Goal: Task Accomplishment & Management: Complete application form

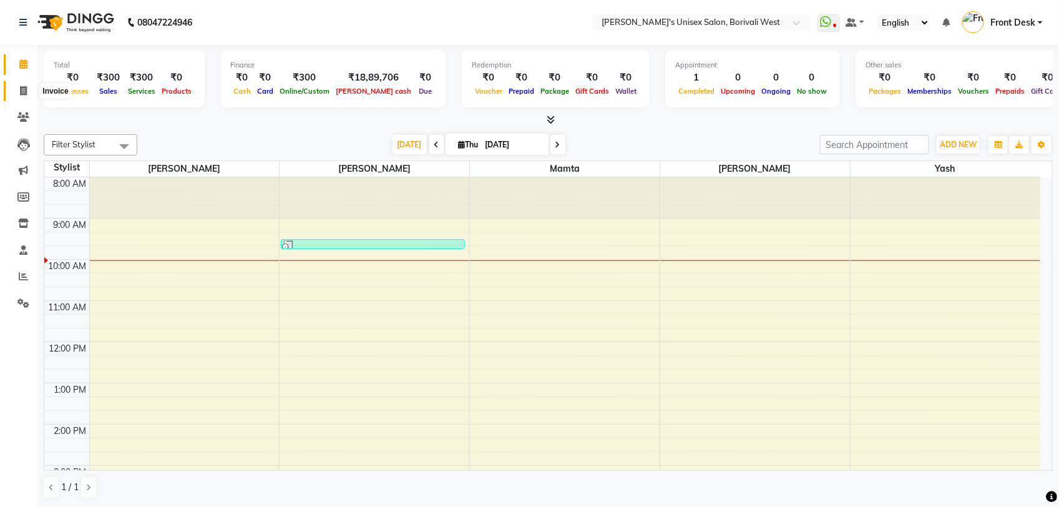
click at [22, 91] on icon at bounding box center [23, 90] width 7 height 9
select select "4025"
select select "service"
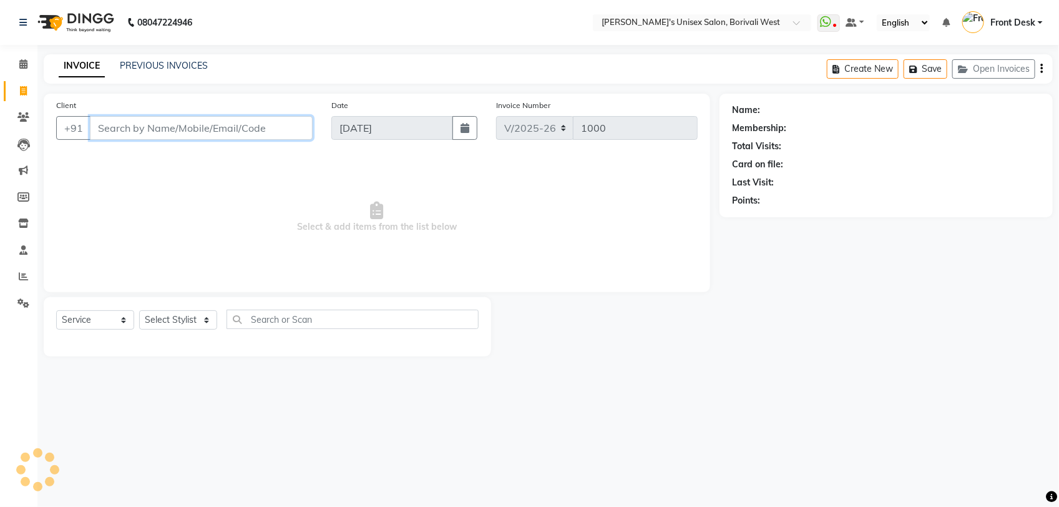
click at [132, 125] on input "Client" at bounding box center [201, 128] width 223 height 24
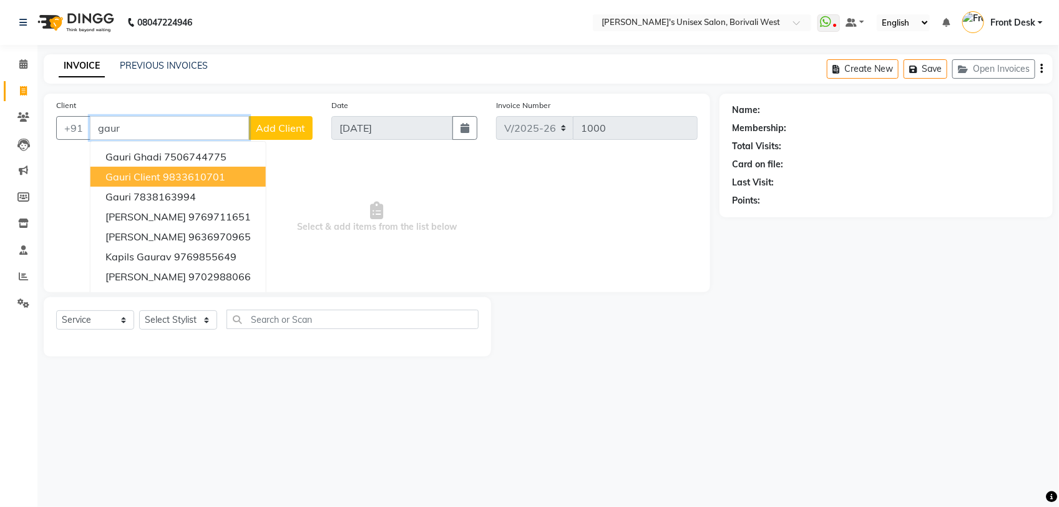
click at [176, 181] on ngb-highlight "9833610701" at bounding box center [194, 176] width 62 height 12
type input "9833610701"
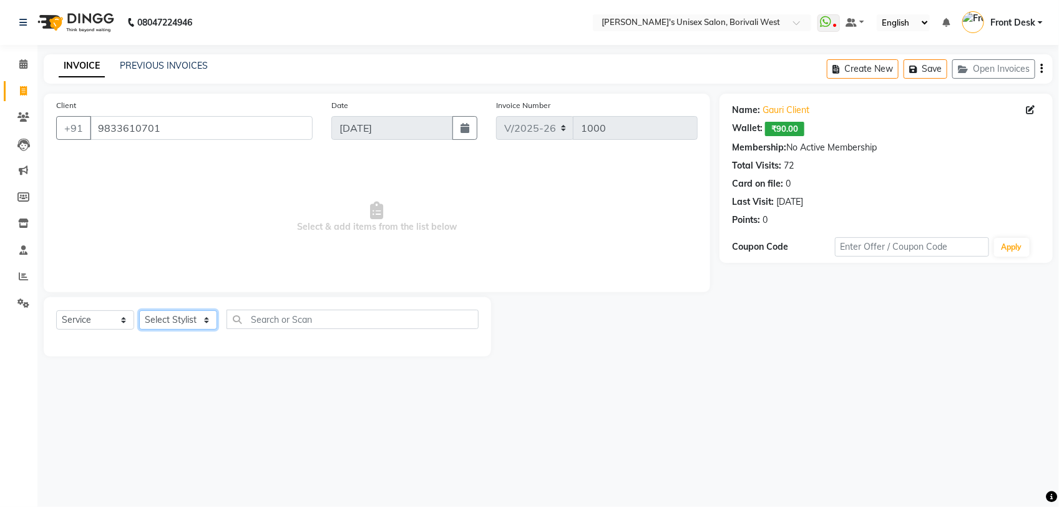
click at [203, 320] on select "Select Stylist Front Desk [PERSON_NAME] Mamta [PERSON_NAME] Yash" at bounding box center [178, 319] width 78 height 19
select select "20335"
click at [139, 310] on select "Select Stylist Front Desk [PERSON_NAME] Mamta [PERSON_NAME] Yash" at bounding box center [178, 319] width 78 height 19
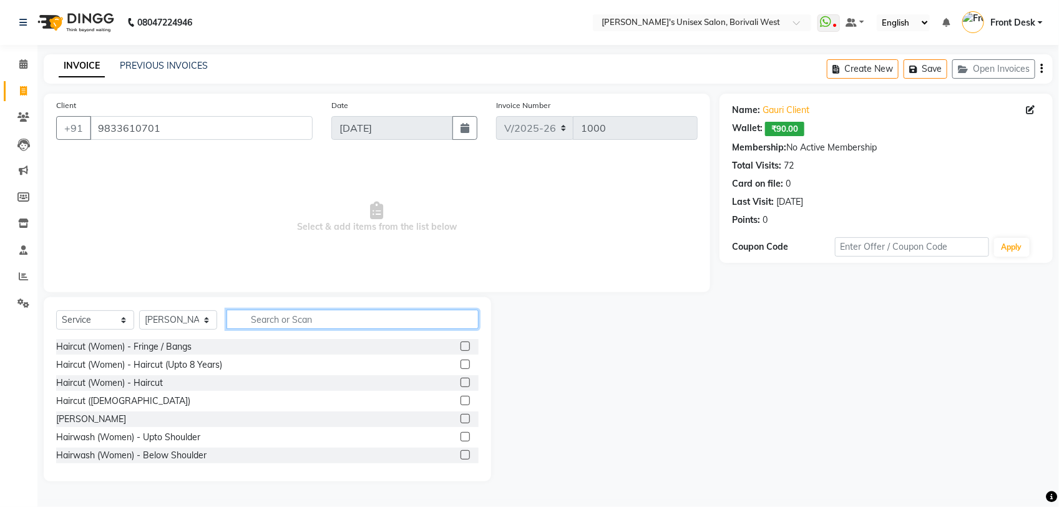
click at [284, 318] on input "text" at bounding box center [352, 318] width 252 height 19
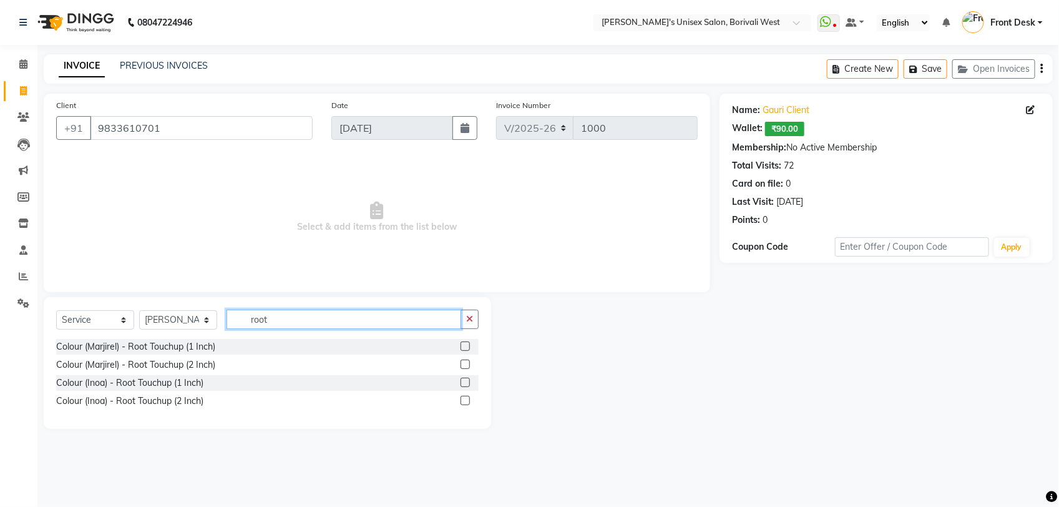
type input "root"
click at [464, 362] on label at bounding box center [464, 363] width 9 height 9
click at [464, 362] on input "checkbox" at bounding box center [464, 365] width 8 height 8
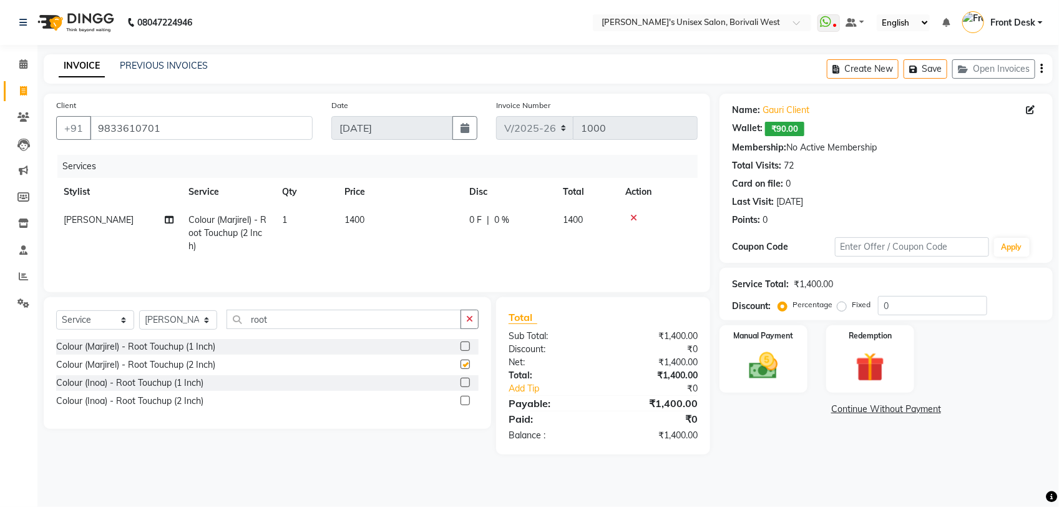
checkbox input "false"
click at [467, 347] on label at bounding box center [464, 345] width 9 height 9
click at [467, 347] on input "checkbox" at bounding box center [464, 347] width 8 height 8
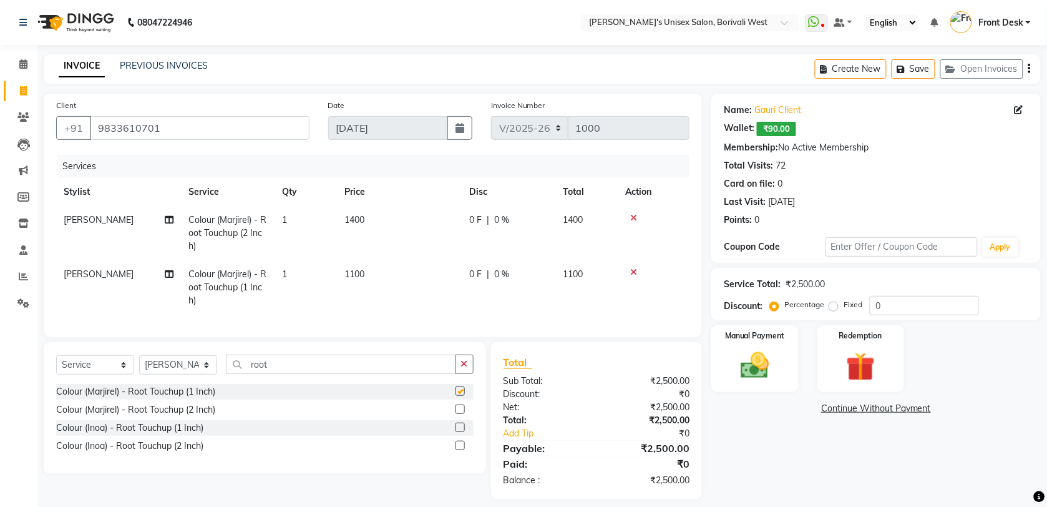
checkbox input "false"
click at [634, 215] on icon at bounding box center [633, 217] width 7 height 9
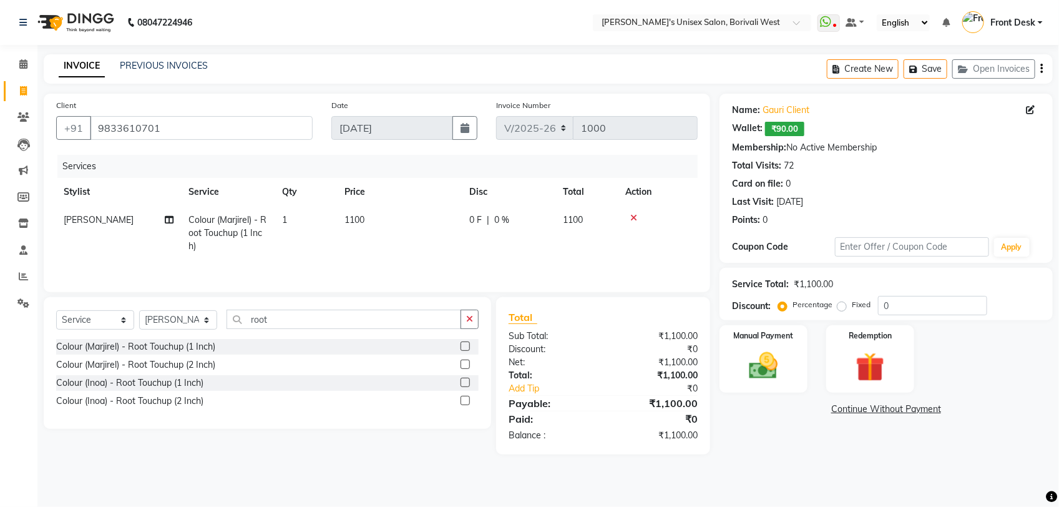
click at [356, 216] on span "1100" at bounding box center [354, 219] width 20 height 11
select select "20335"
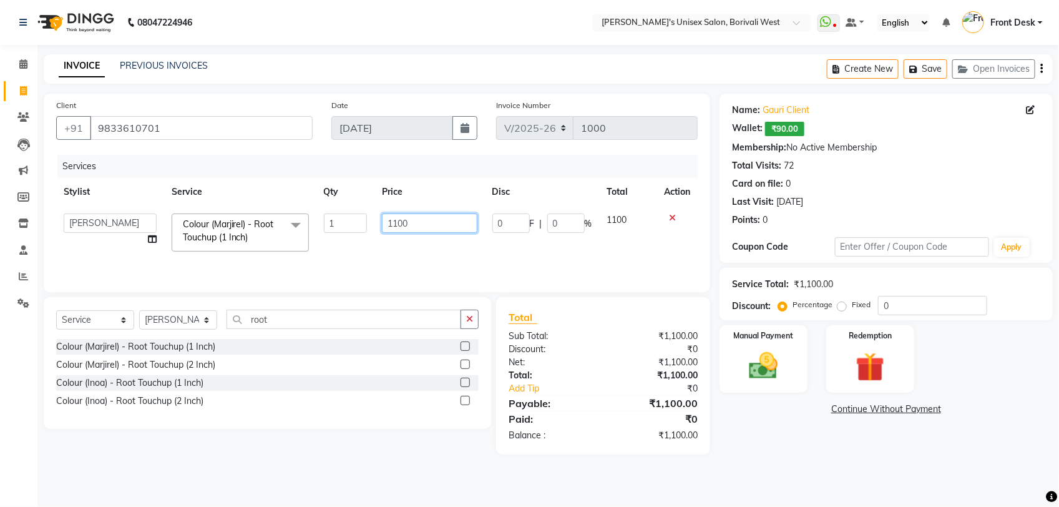
click at [399, 216] on input "1100" at bounding box center [429, 222] width 95 height 19
type input "1000"
click at [1011, 245] on button "Apply" at bounding box center [1012, 247] width 36 height 19
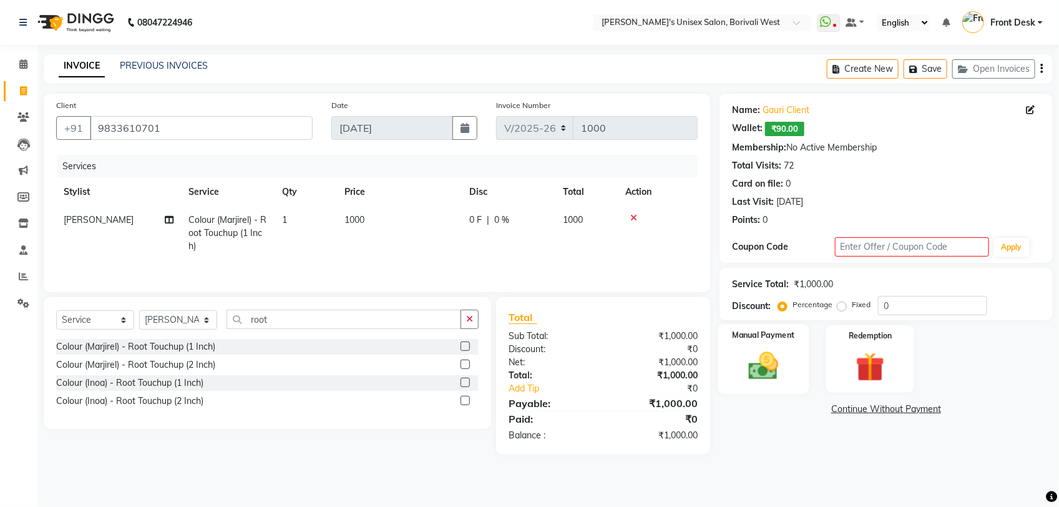
click at [769, 359] on img at bounding box center [763, 365] width 49 height 35
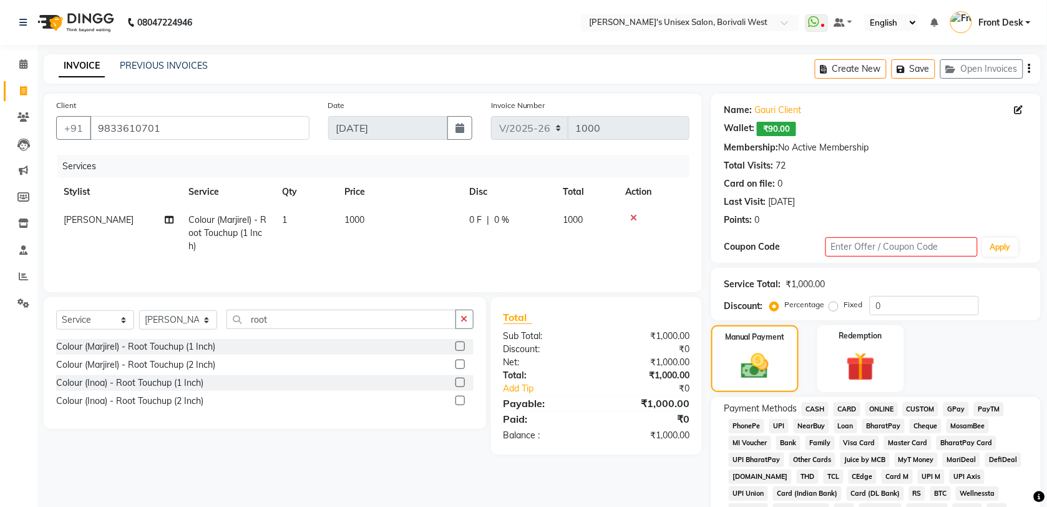
click at [810, 409] on span "CASH" at bounding box center [815, 409] width 27 height 14
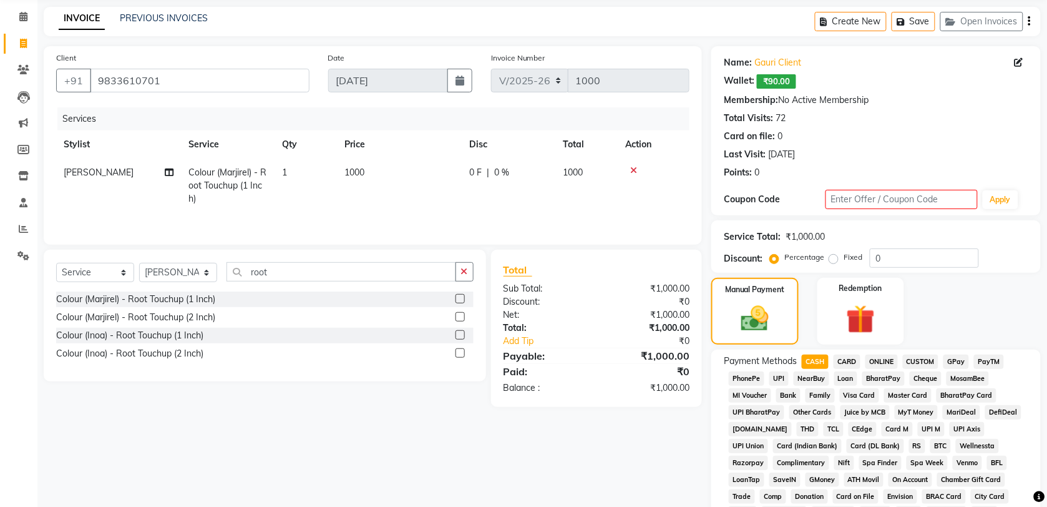
scroll to position [283, 0]
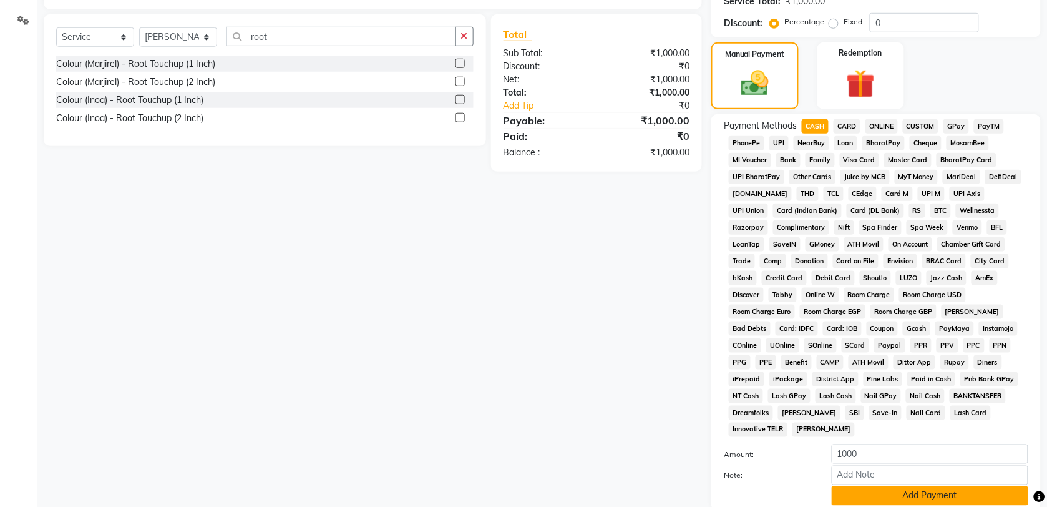
click at [887, 486] on button "Add Payment" at bounding box center [930, 495] width 197 height 19
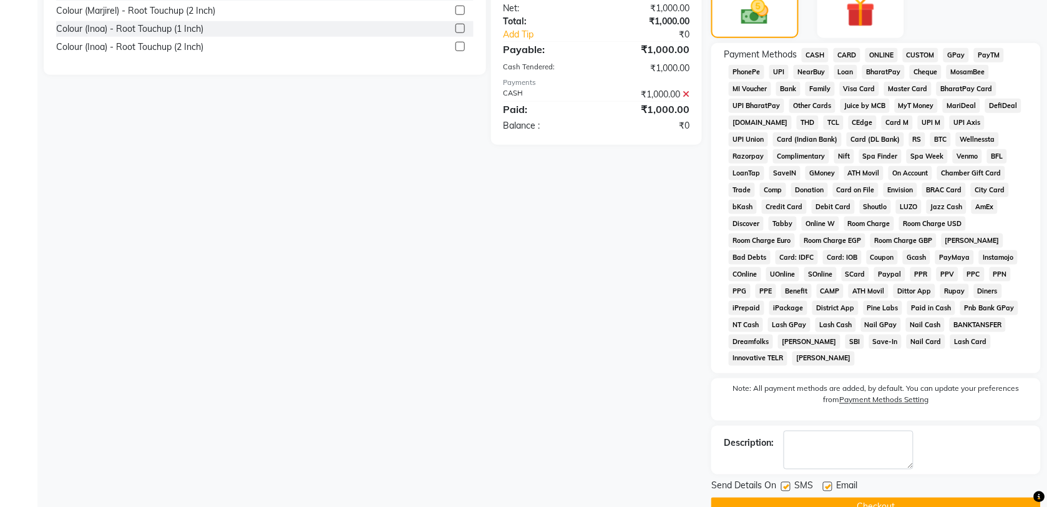
scroll to position [366, 0]
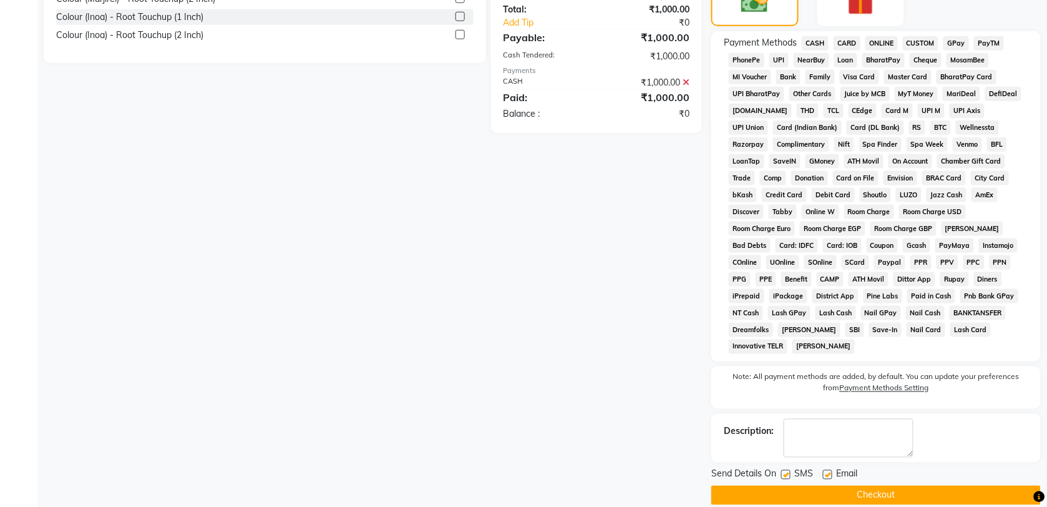
click at [831, 485] on button "Checkout" at bounding box center [875, 494] width 329 height 19
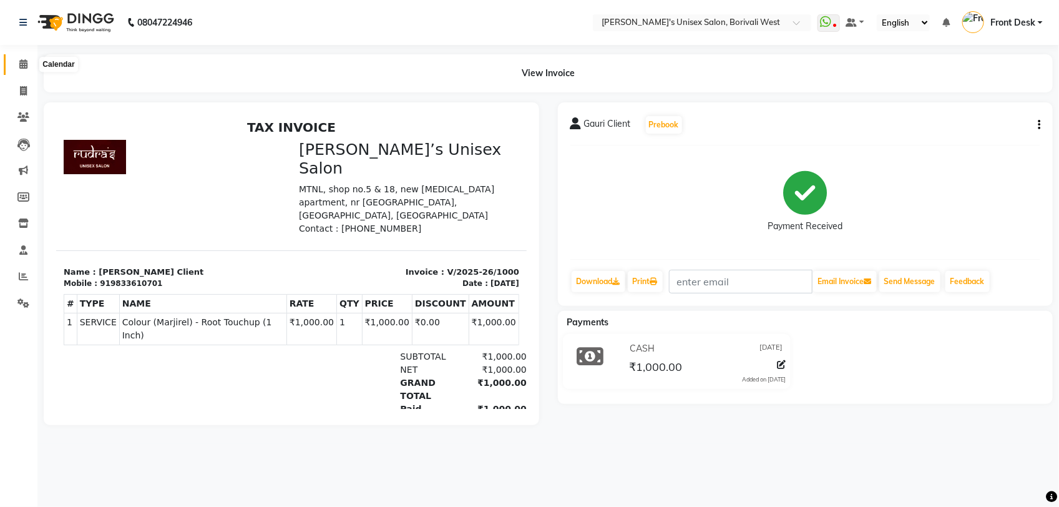
click at [21, 61] on icon at bounding box center [23, 63] width 8 height 9
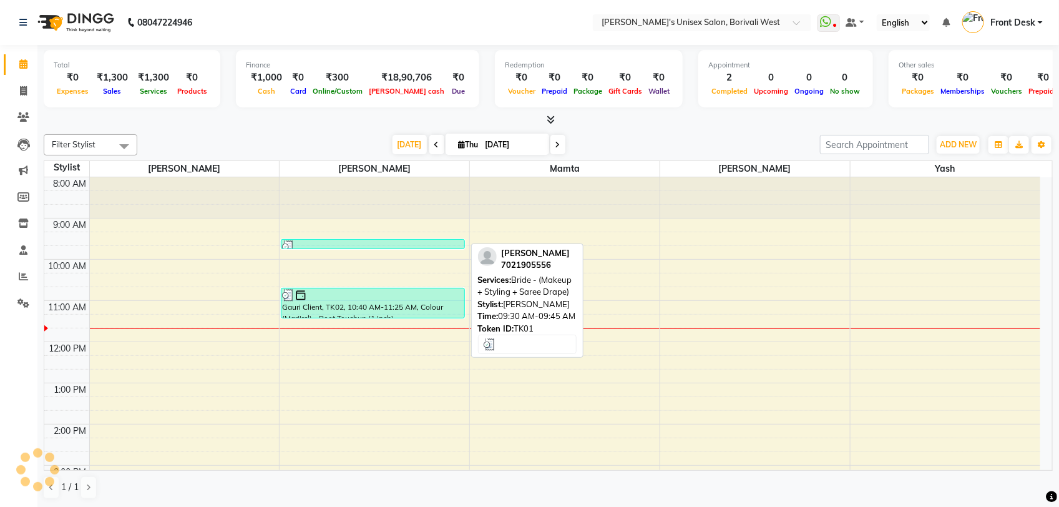
click at [392, 242] on div at bounding box center [372, 246] width 181 height 12
select select "3"
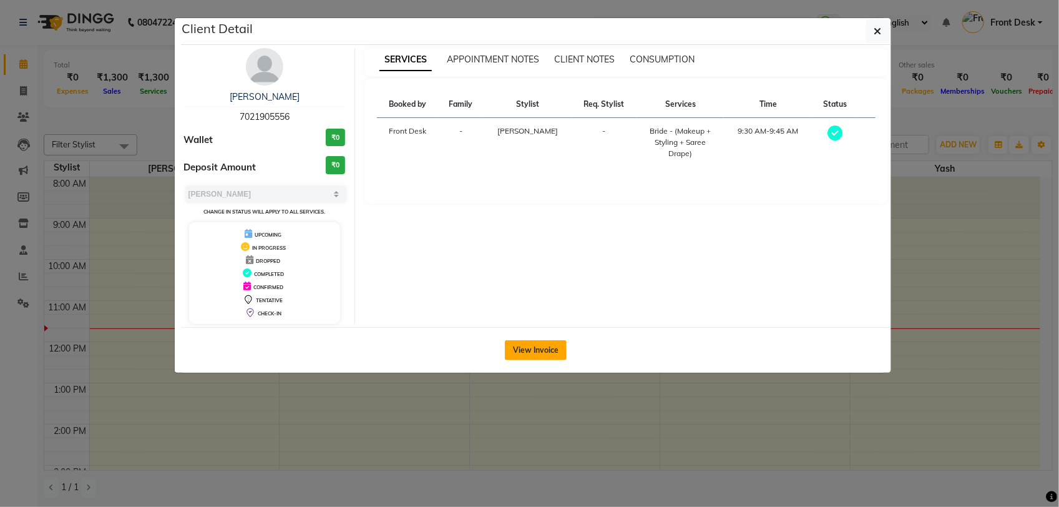
click at [544, 350] on button "View Invoice" at bounding box center [536, 350] width 62 height 20
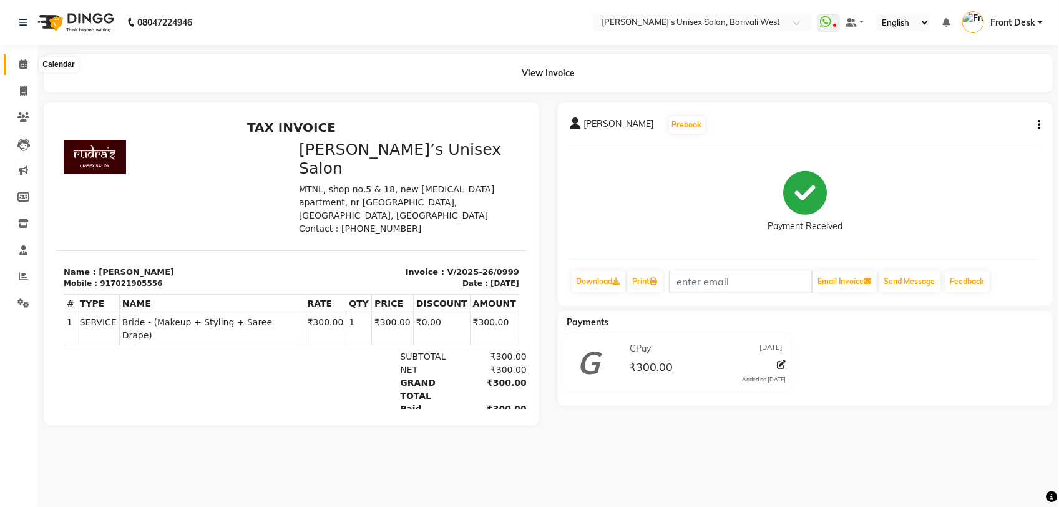
click at [20, 64] on icon at bounding box center [23, 63] width 8 height 9
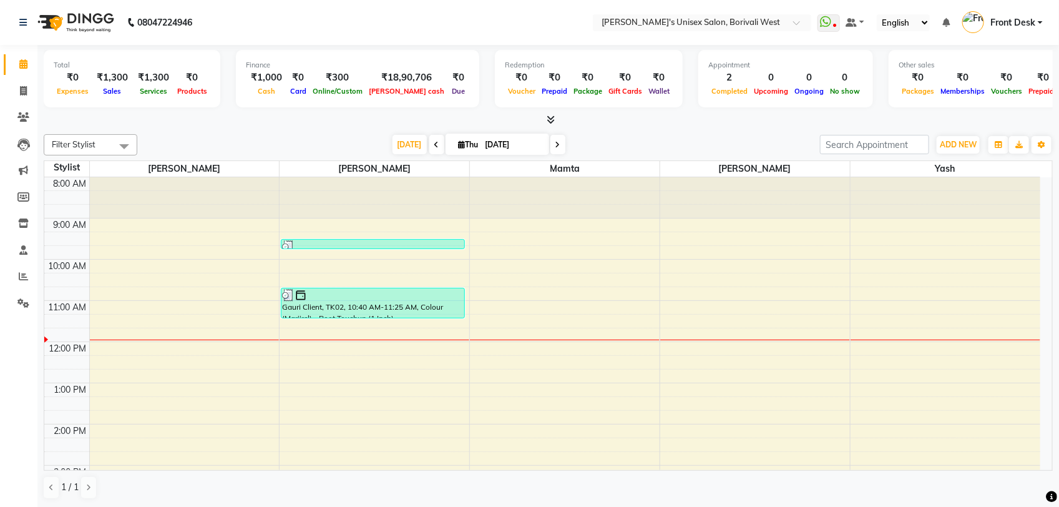
click at [555, 144] on icon at bounding box center [557, 144] width 5 height 7
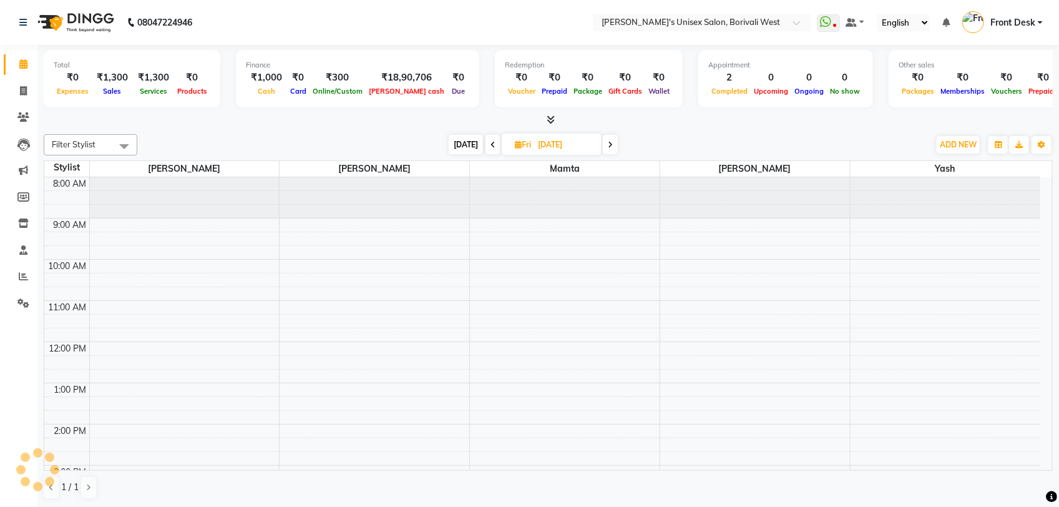
scroll to position [125, 0]
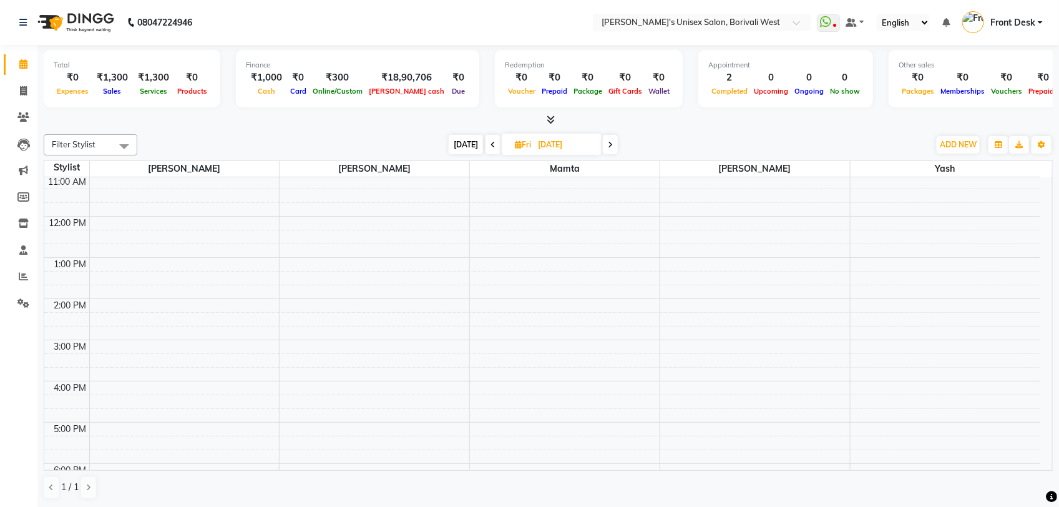
click at [603, 145] on span at bounding box center [610, 144] width 15 height 19
type input "[DATE]"
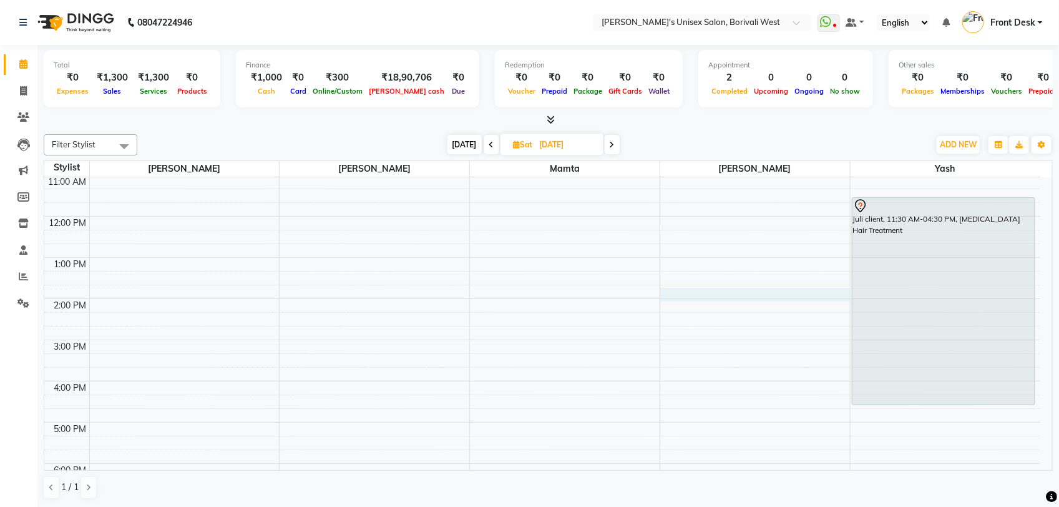
click at [762, 294] on div "8:00 AM 9:00 AM 10:00 AM 11:00 AM 12:00 PM 1:00 PM 2:00 PM 3:00 PM 4:00 PM 5:00…" at bounding box center [542, 360] width 996 height 617
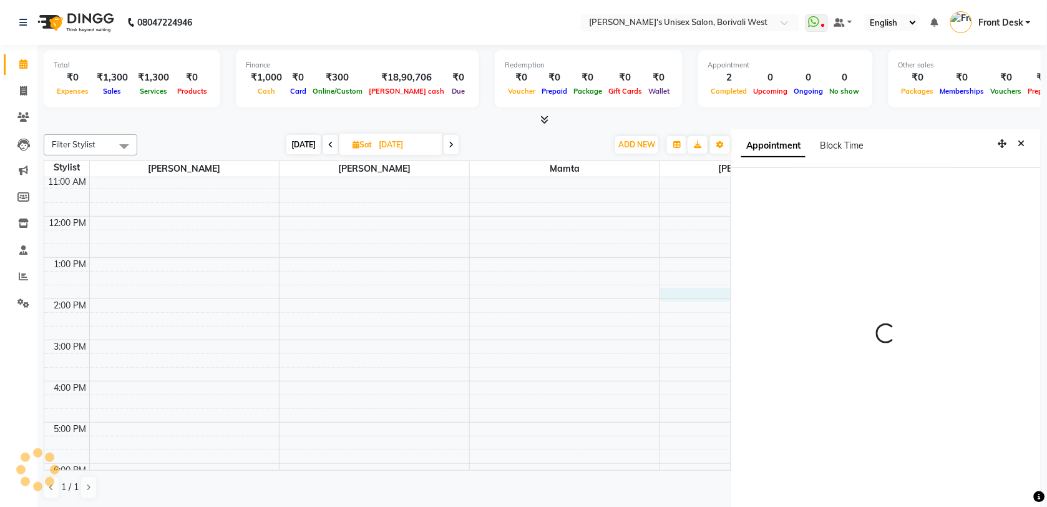
select select "25222"
select select "tentative"
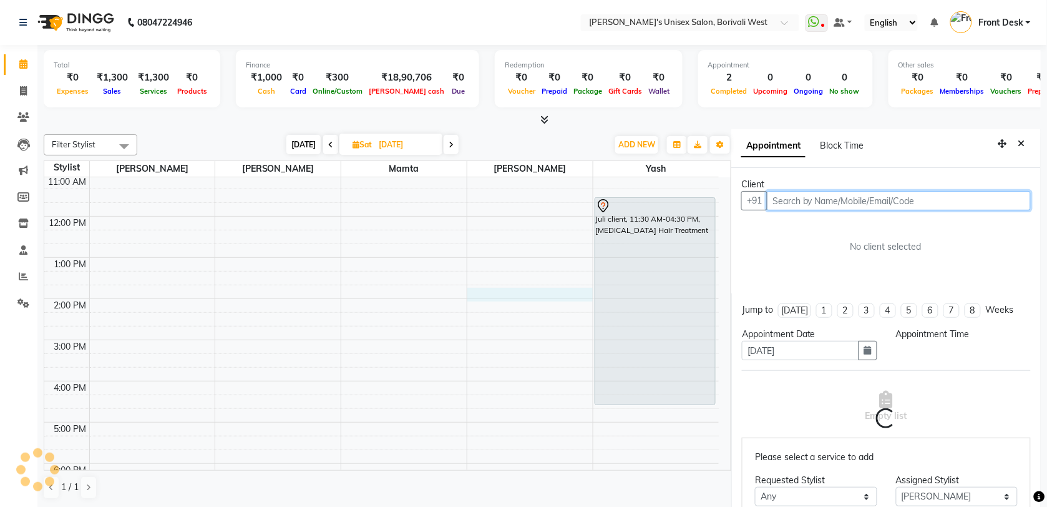
select select "825"
click at [266, 253] on div "8:00 AM 9:00 AM 10:00 AM 11:00 AM 12:00 PM 1:00 PM 2:00 PM 3:00 PM 4:00 PM 5:00…" at bounding box center [381, 360] width 674 height 617
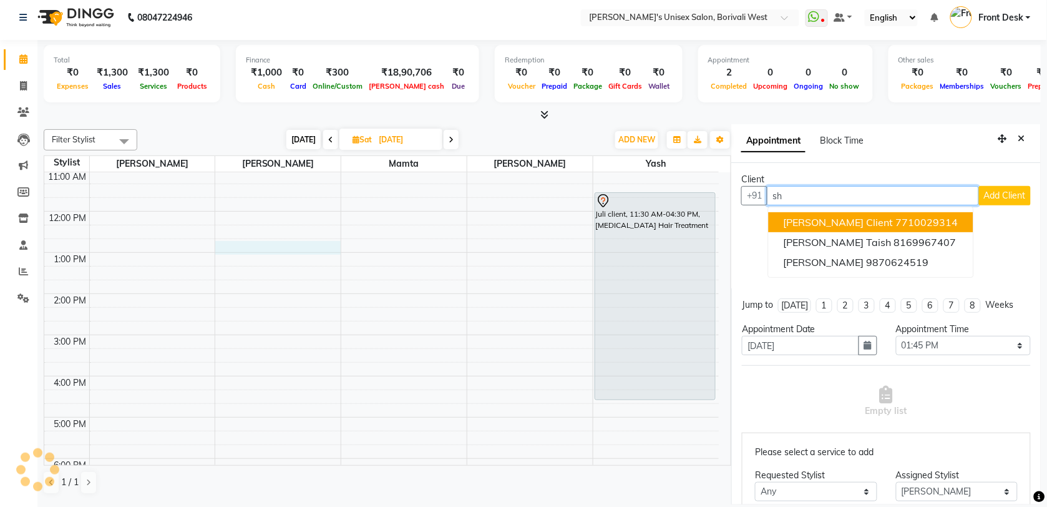
type input "s"
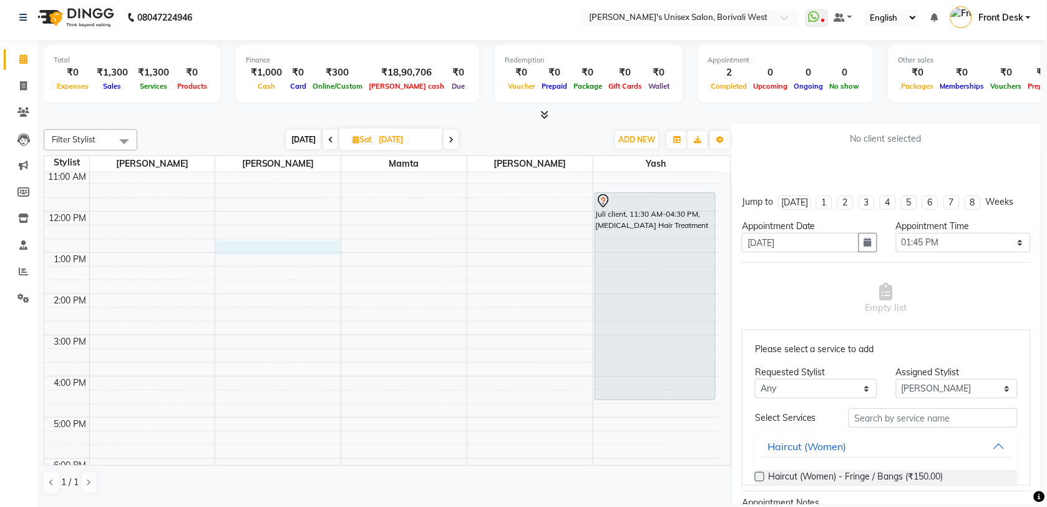
scroll to position [120, 0]
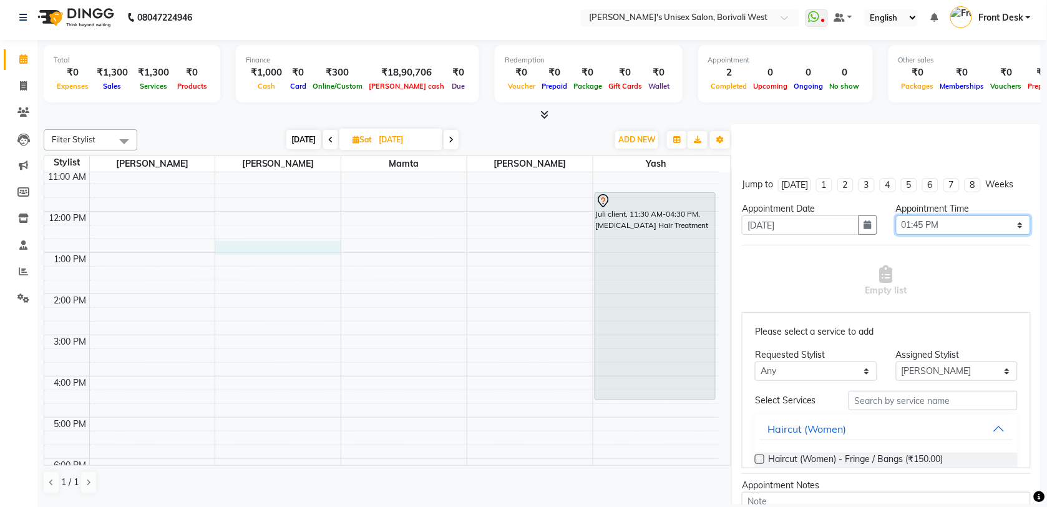
click at [1009, 220] on select "Select 09:00 AM 09:15 AM 09:30 AM 09:45 AM 10:00 AM 10:15 AM 10:30 AM 10:45 AM …" at bounding box center [963, 224] width 135 height 19
select select "600"
click at [896, 215] on select "Select 09:00 AM 09:15 AM 09:30 AM 09:45 AM 10:00 AM 10:15 AM 10:30 AM 10:45 AM …" at bounding box center [963, 224] width 135 height 19
click at [852, 370] on select "Any [PERSON_NAME] [PERSON_NAME]" at bounding box center [816, 370] width 122 height 19
select select "20335"
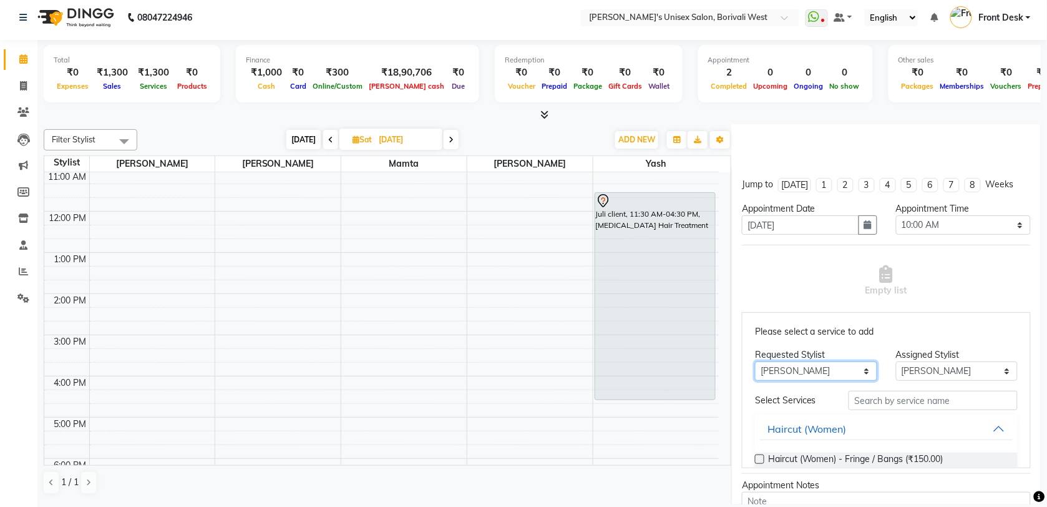
click at [756, 361] on select "Any [PERSON_NAME] [PERSON_NAME]" at bounding box center [816, 370] width 122 height 19
select select "20335"
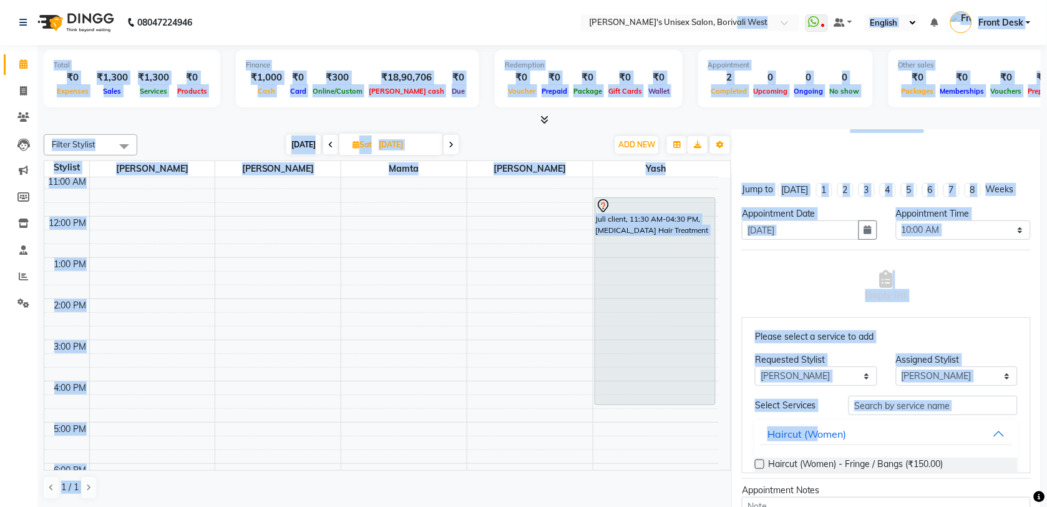
scroll to position [0, 0]
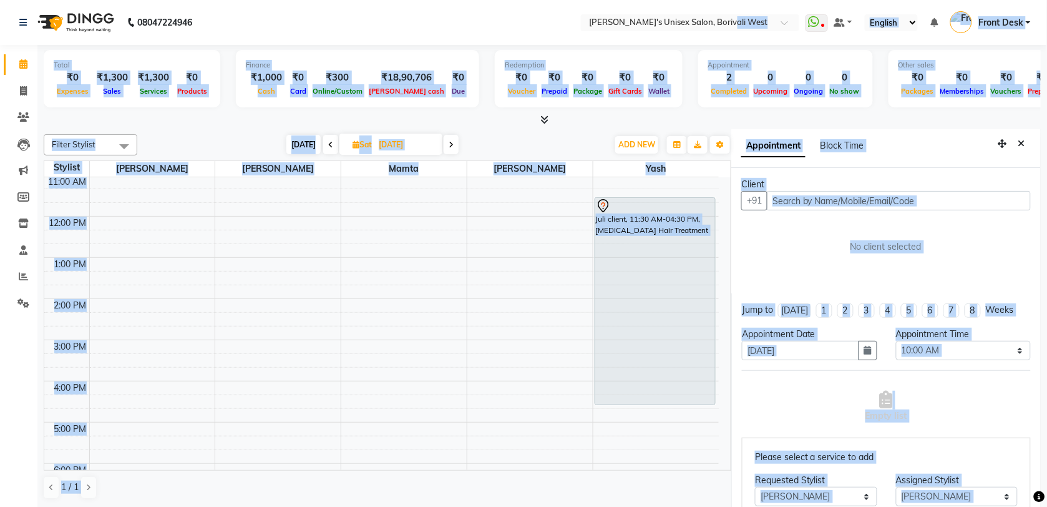
drag, startPoint x: 800, startPoint y: 287, endPoint x: 724, endPoint y: -58, distance: 353.3
click at [724, 0] on html "08047224946 Select Location × [PERSON_NAME]'s Unisex Salon, Borivali West Whats…" at bounding box center [523, 253] width 1047 height 507
click at [959, 248] on div "No client selected" at bounding box center [886, 246] width 230 height 13
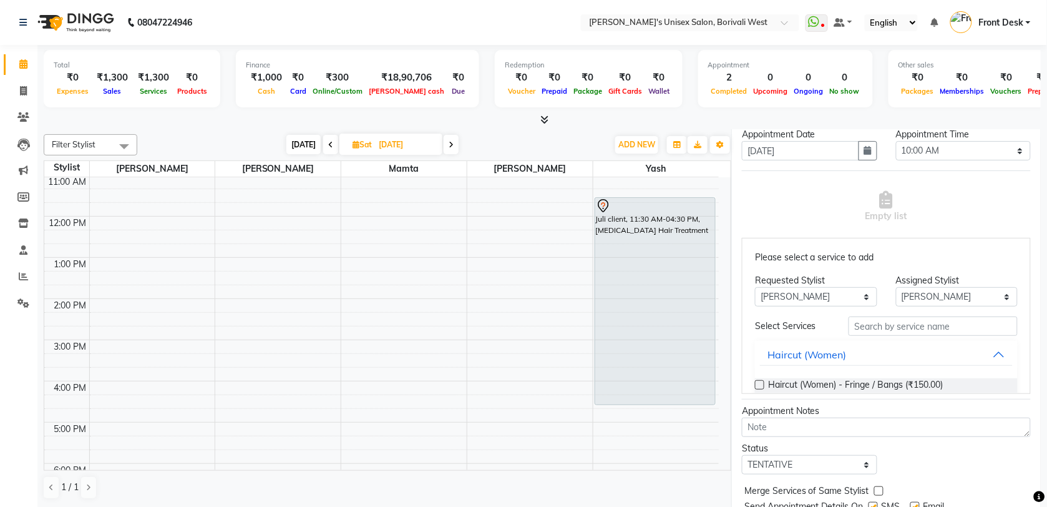
scroll to position [200, 0]
click at [882, 323] on input "text" at bounding box center [932, 325] width 169 height 19
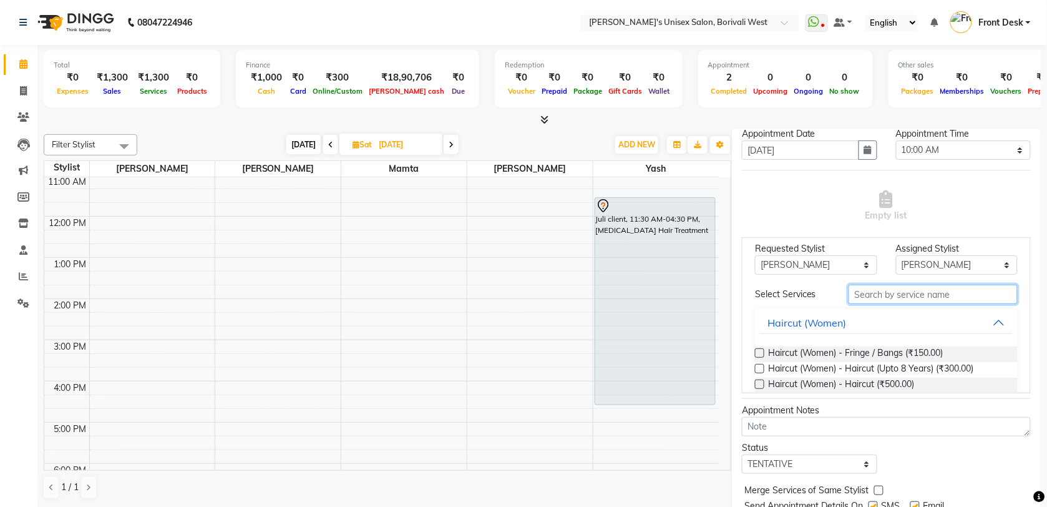
scroll to position [0, 0]
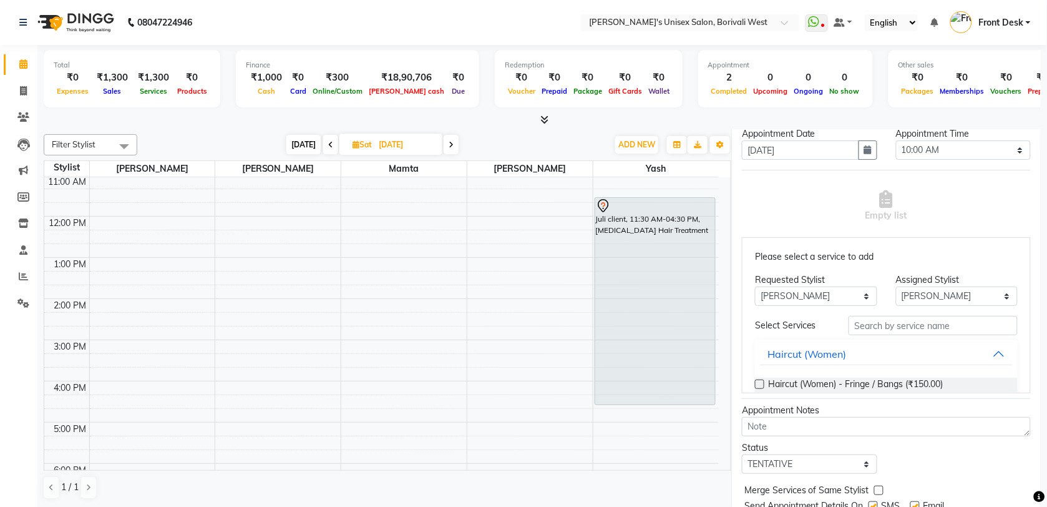
click at [916, 265] on div "Please select a service to add Requested Stylist Any [PERSON_NAME] Mamta [PERSO…" at bounding box center [886, 315] width 289 height 156
drag, startPoint x: 971, startPoint y: 454, endPoint x: 797, endPoint y: 200, distance: 307.9
click at [797, 200] on div "Empty list" at bounding box center [886, 206] width 289 height 62
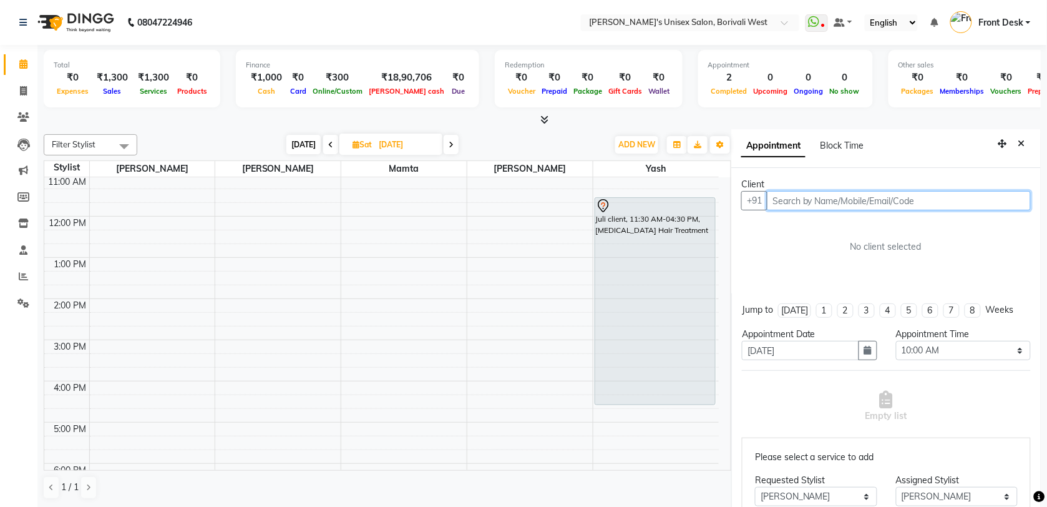
click at [796, 191] on input "text" at bounding box center [899, 200] width 264 height 19
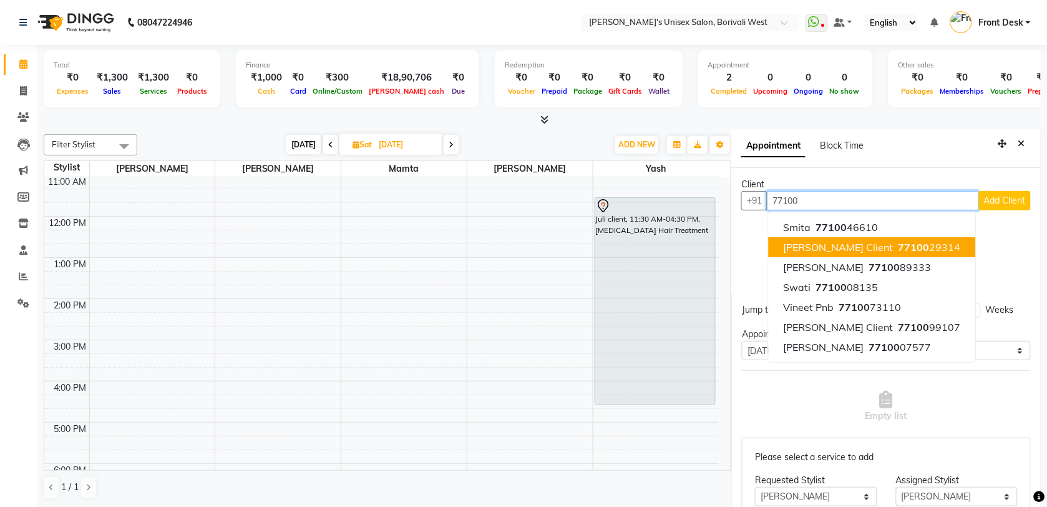
click at [817, 239] on button "[PERSON_NAME] Client 77100 29314" at bounding box center [872, 247] width 207 height 20
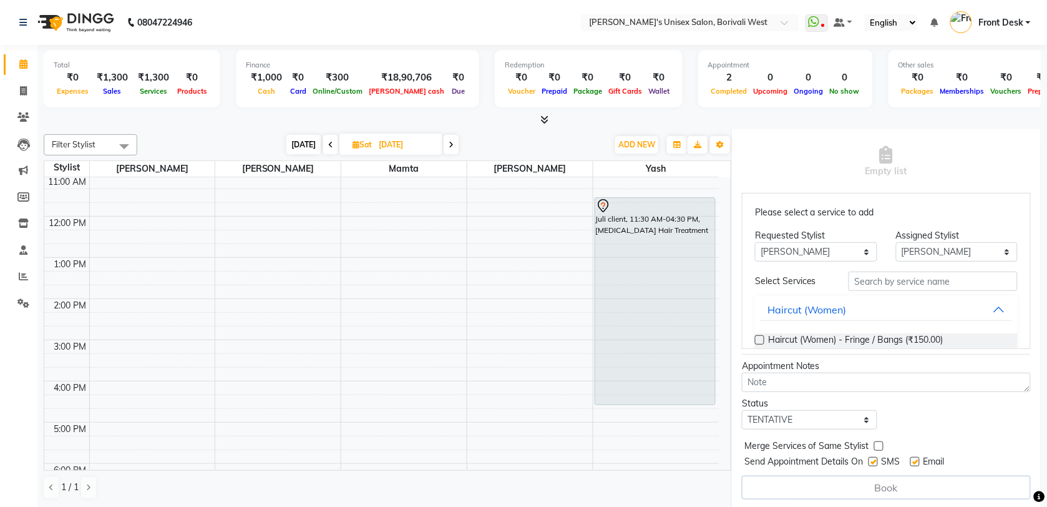
scroll to position [31, 0]
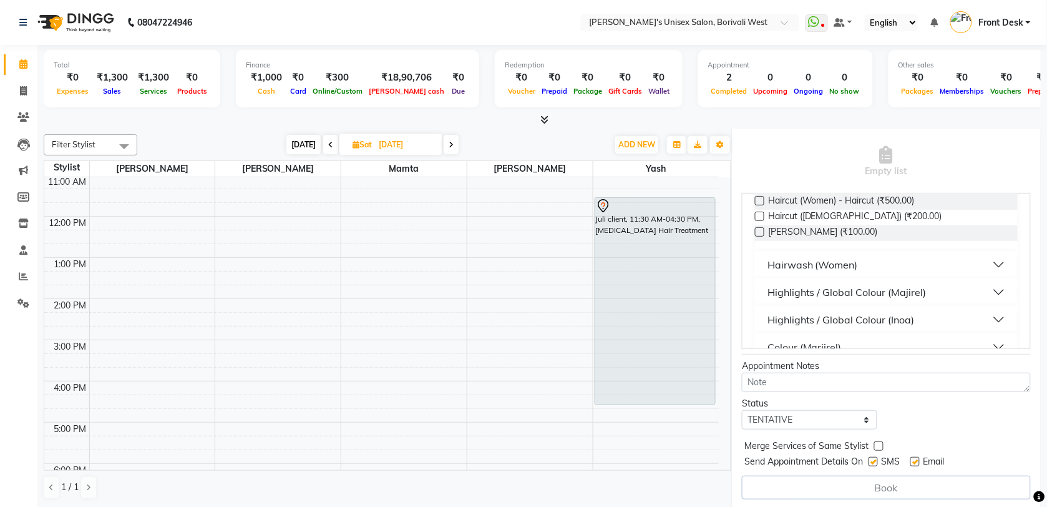
type input "7710029314"
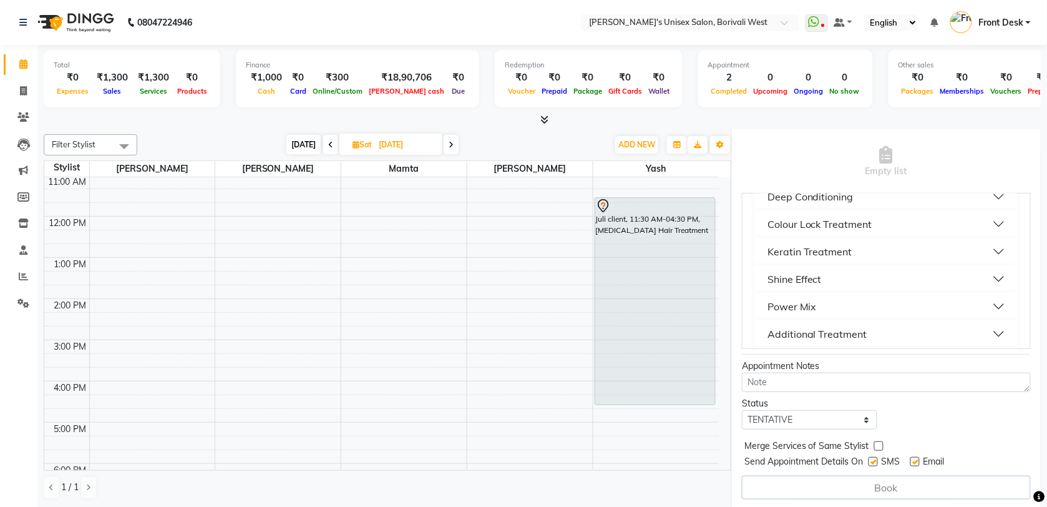
scroll to position [512, 0]
click at [821, 247] on div "Keratin Treatment" at bounding box center [809, 252] width 85 height 15
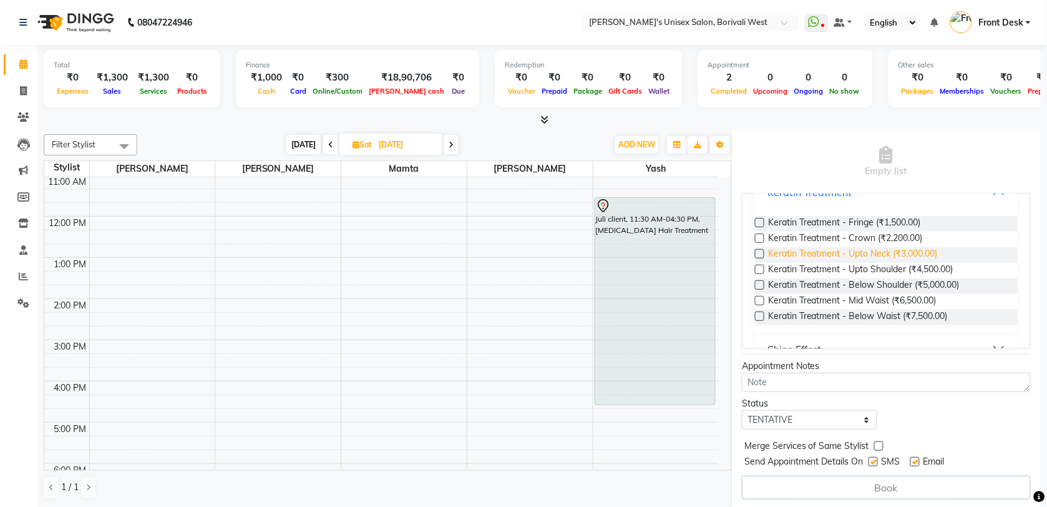
scroll to position [568, 0]
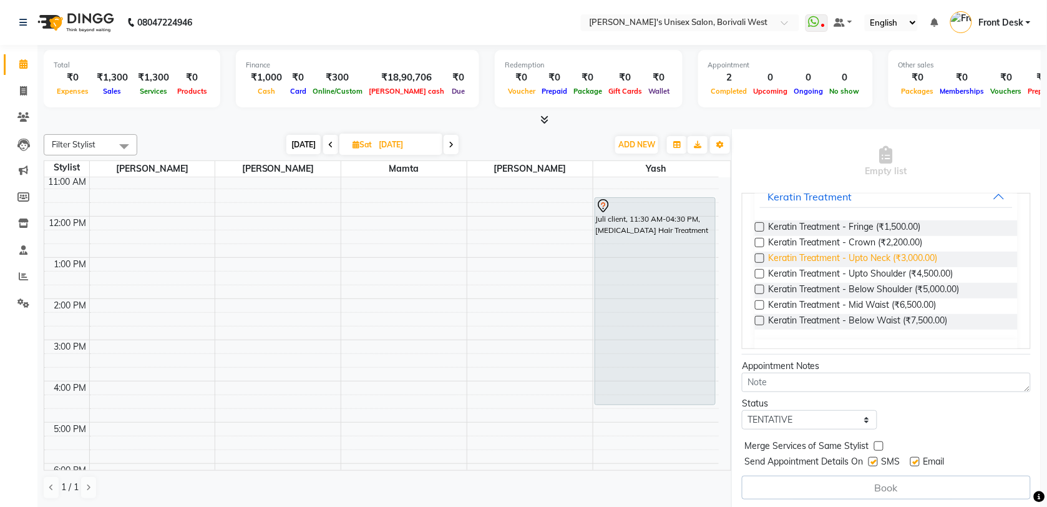
click at [775, 254] on span "Keratin Treatment - Upto Neck (₹3,000.00)" at bounding box center [853, 259] width 170 height 16
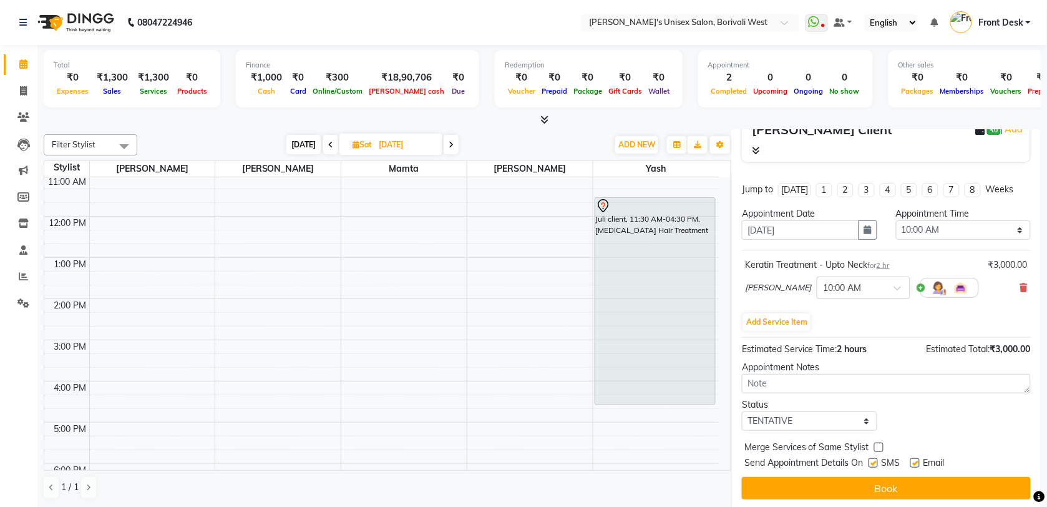
scroll to position [5, 0]
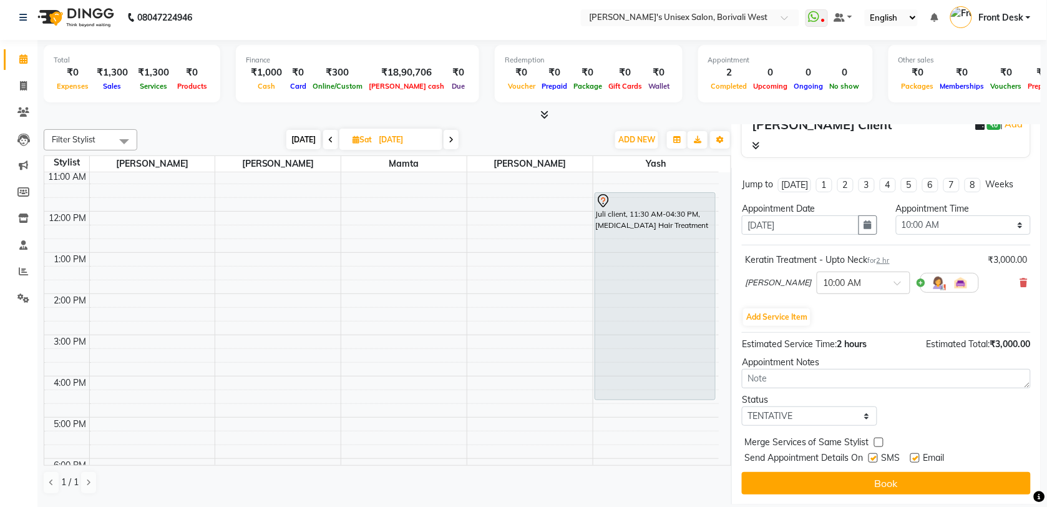
click at [992, 255] on div "₹3,000.00" at bounding box center [1007, 259] width 39 height 13
click at [1008, 258] on div "₹3,000.00" at bounding box center [1007, 259] width 39 height 13
click at [1000, 258] on div "₹3,000.00" at bounding box center [1007, 259] width 39 height 13
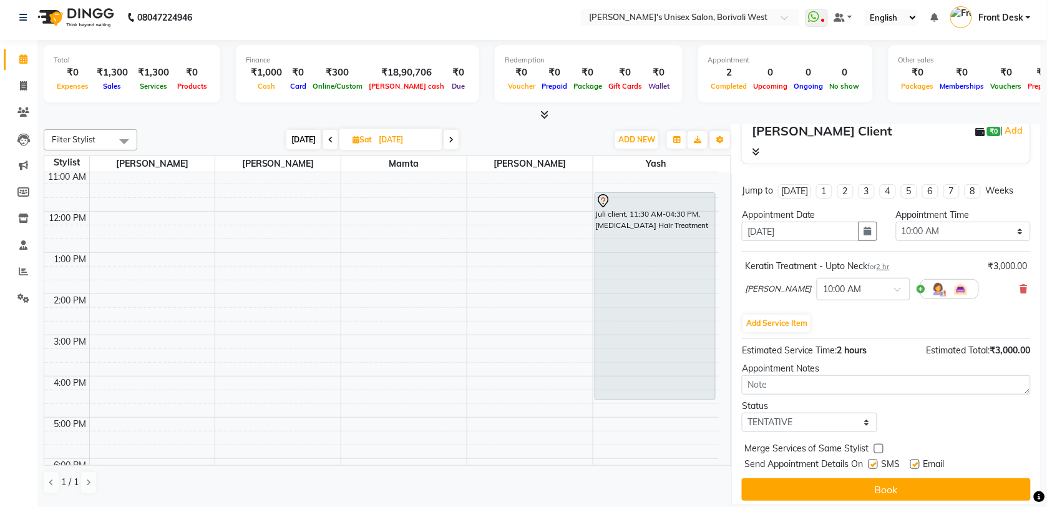
scroll to position [143, 0]
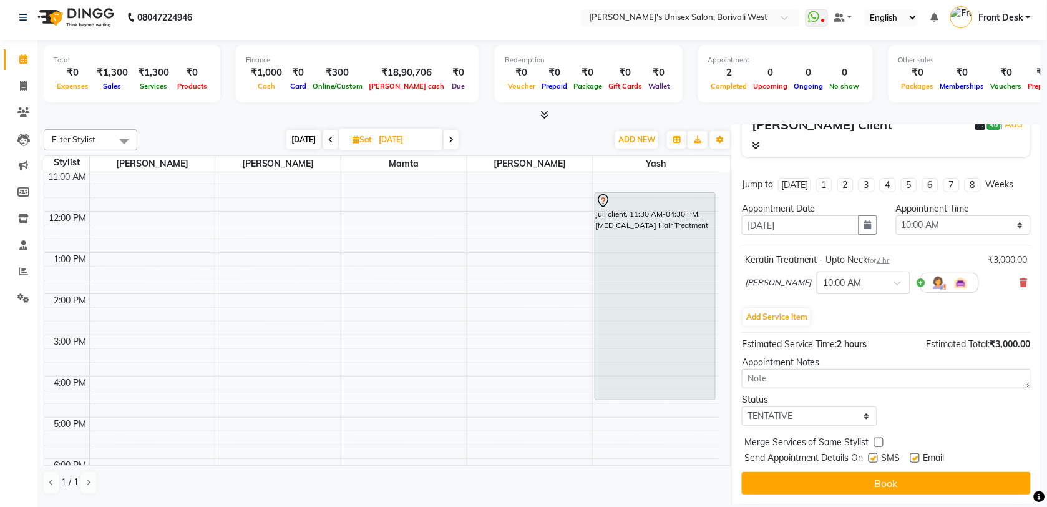
click at [990, 341] on span "₹3,000.00" at bounding box center [1010, 343] width 41 height 11
drag, startPoint x: 989, startPoint y: 341, endPoint x: 973, endPoint y: 283, distance: 60.7
click at [973, 283] on div "[PERSON_NAME] × 10:00 AM" at bounding box center [886, 282] width 283 height 32
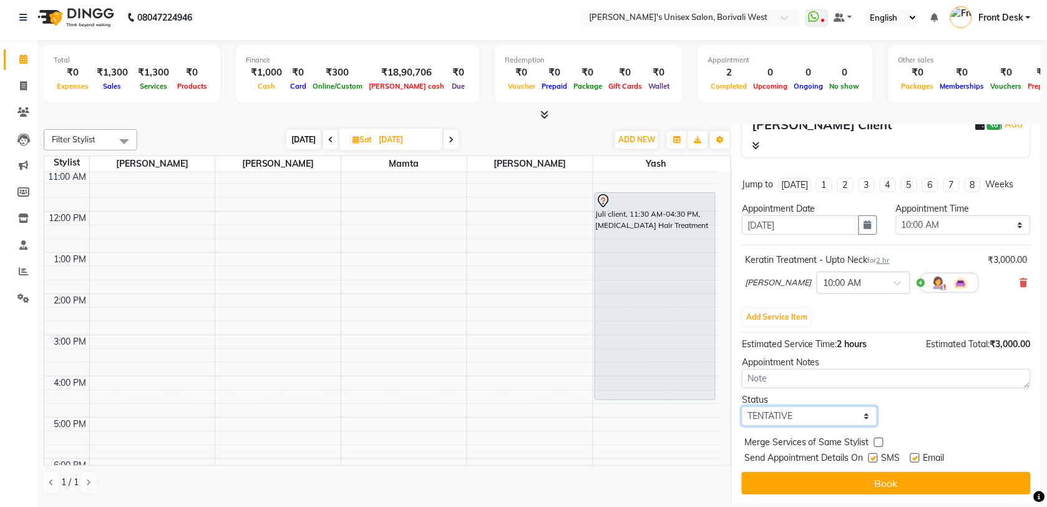
click at [864, 416] on select "Select TENTATIVE CONFIRM UPCOMING" at bounding box center [809, 415] width 135 height 19
select select "confirm booking"
click at [742, 406] on select "Select TENTATIVE CONFIRM UPCOMING" at bounding box center [809, 415] width 135 height 19
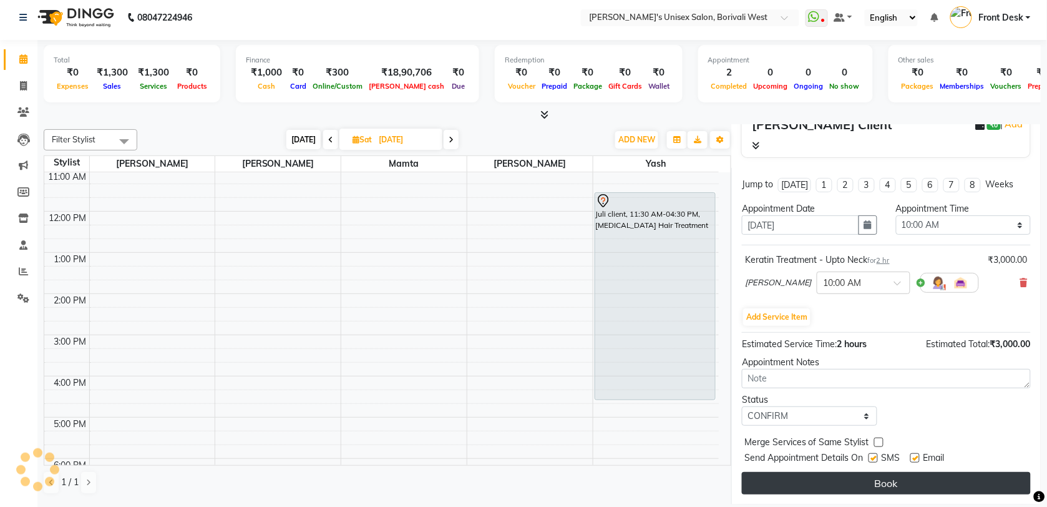
click at [812, 479] on button "Book" at bounding box center [886, 483] width 289 height 22
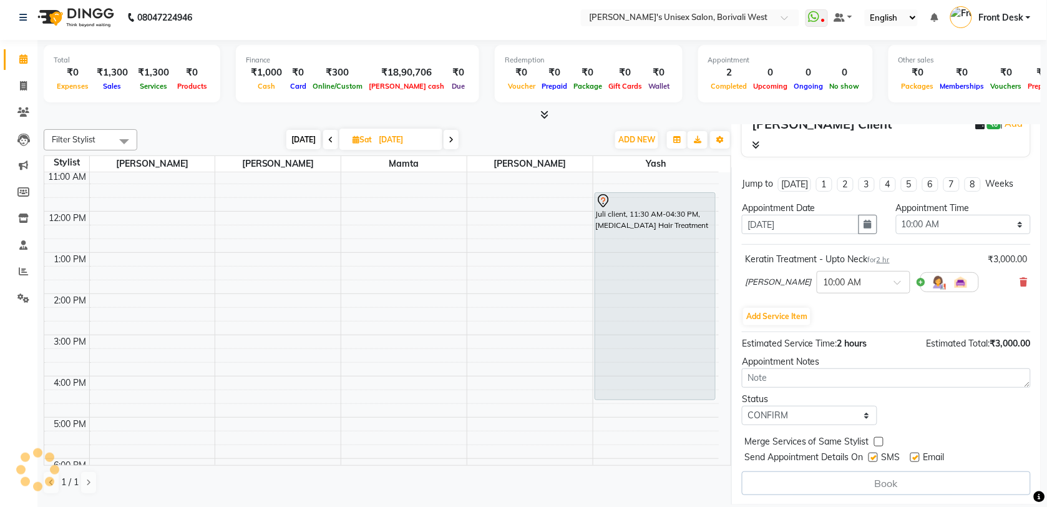
select select "20335"
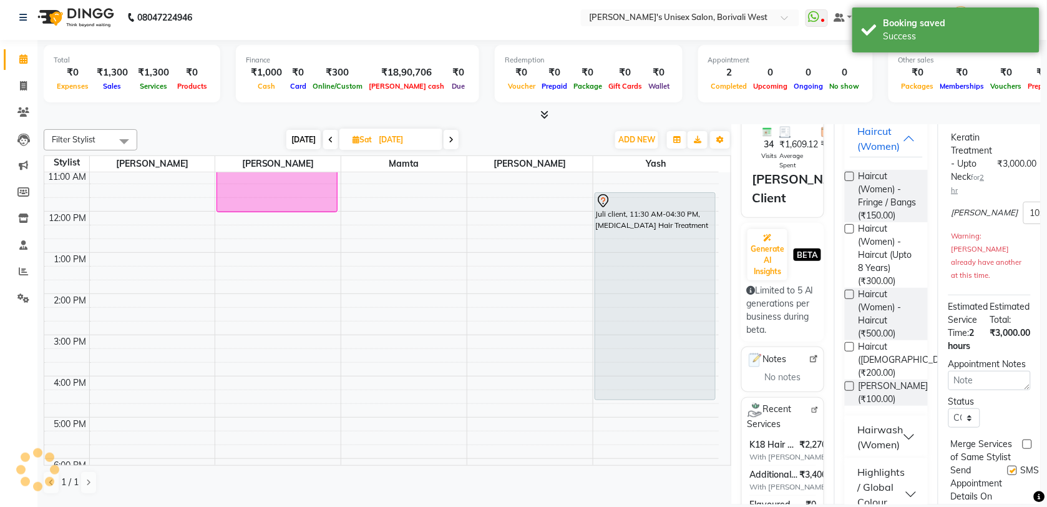
scroll to position [0, 0]
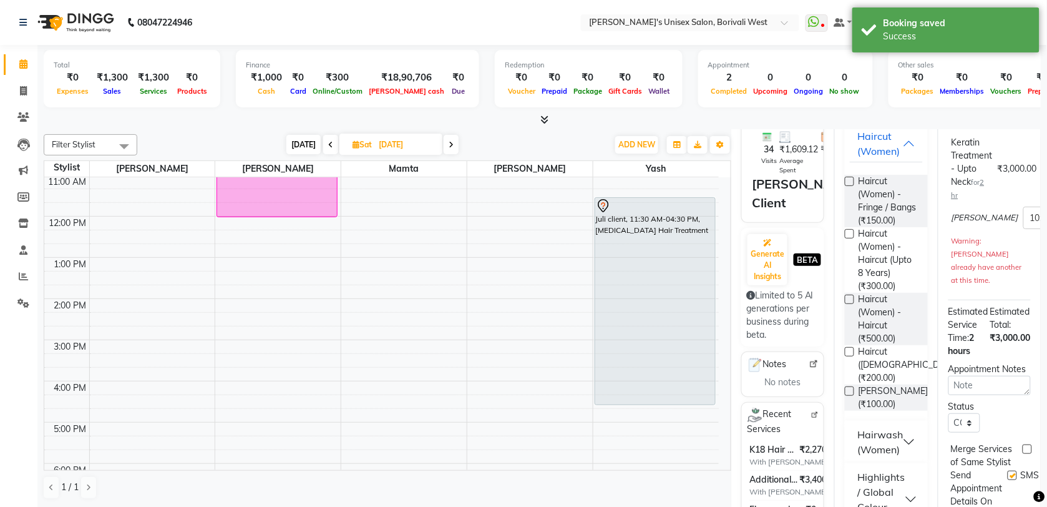
click at [532, 366] on div "8:00 AM 9:00 AM 10:00 AM 11:00 AM 12:00 PM 1:00 PM 2:00 PM 3:00 PM 4:00 PM 5:00…" at bounding box center [381, 360] width 674 height 617
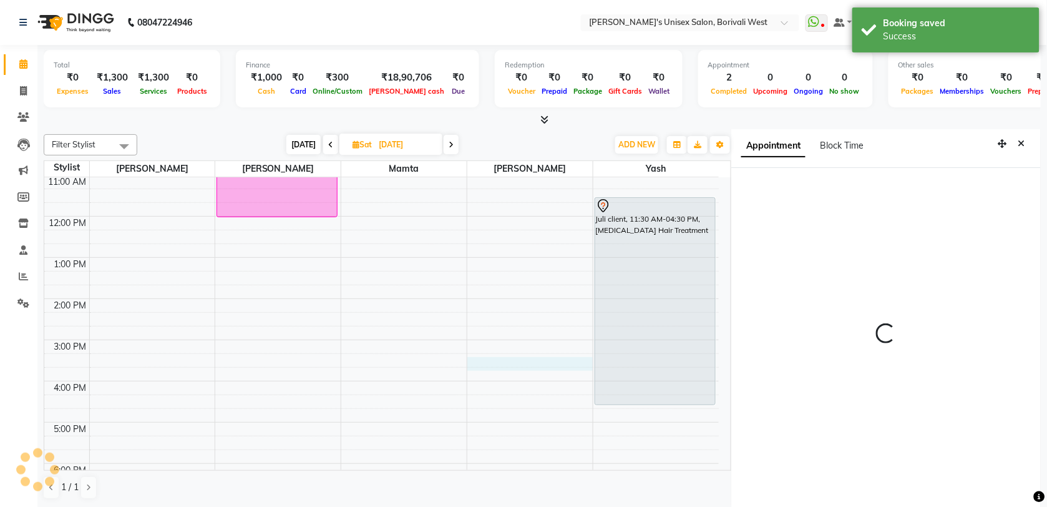
select select "25222"
select select "tentative"
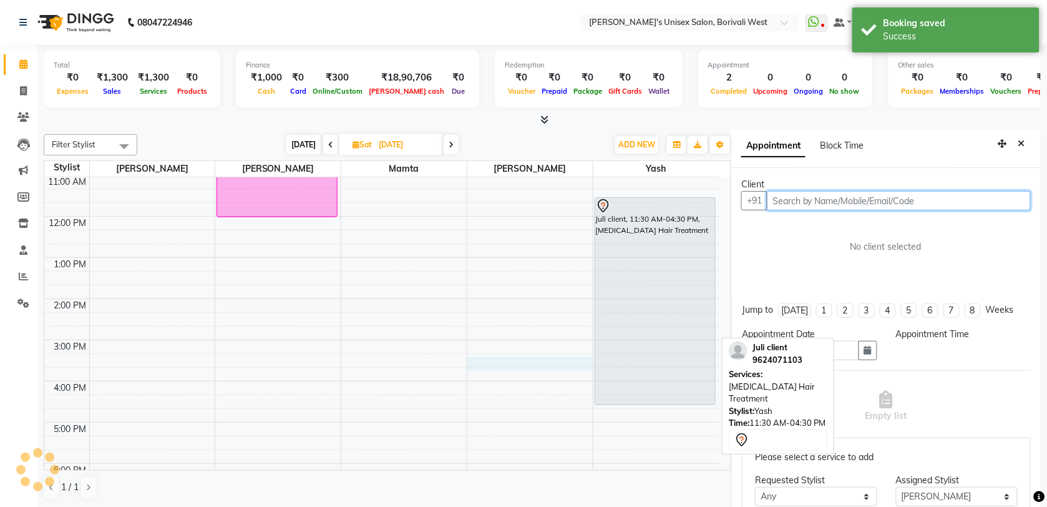
select select "915"
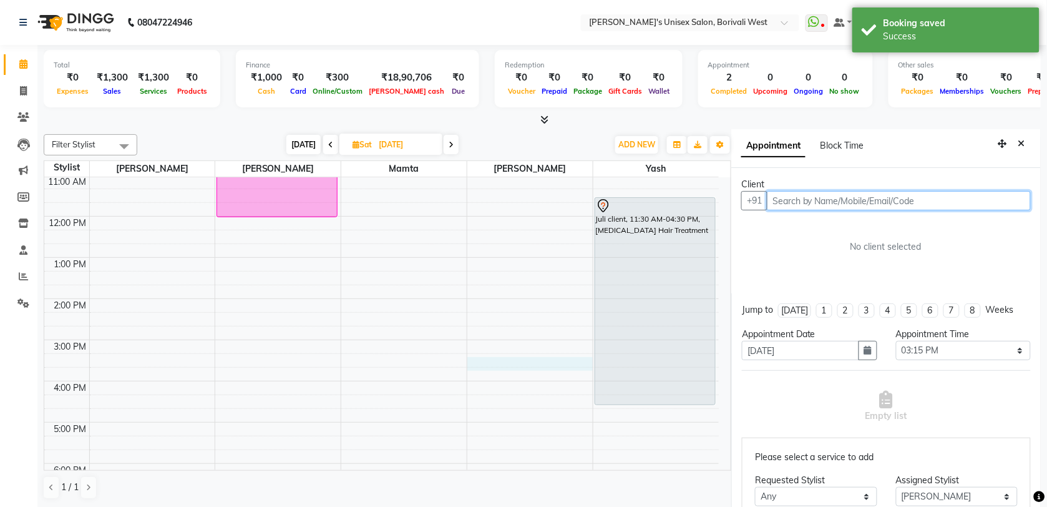
scroll to position [5, 0]
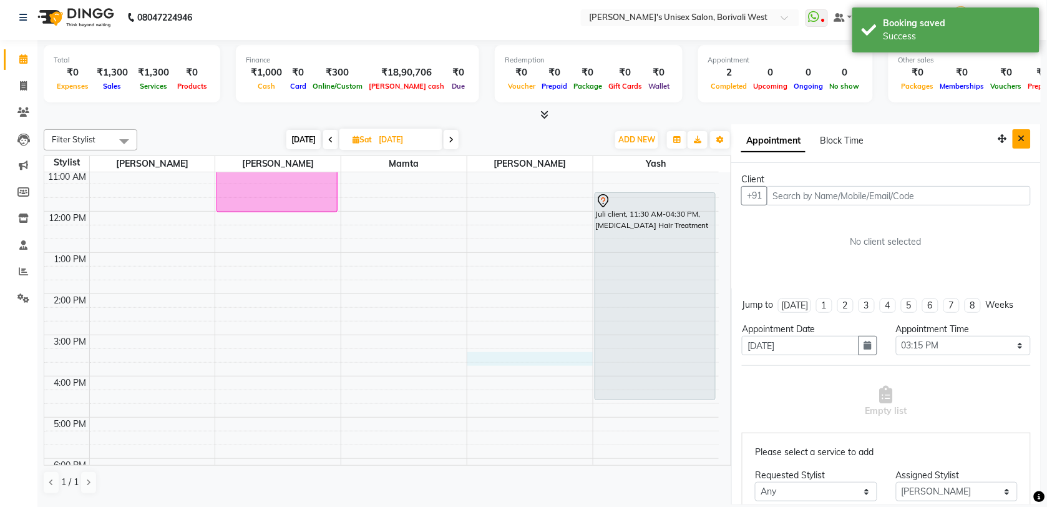
click at [1018, 134] on icon "Close" at bounding box center [1021, 138] width 7 height 9
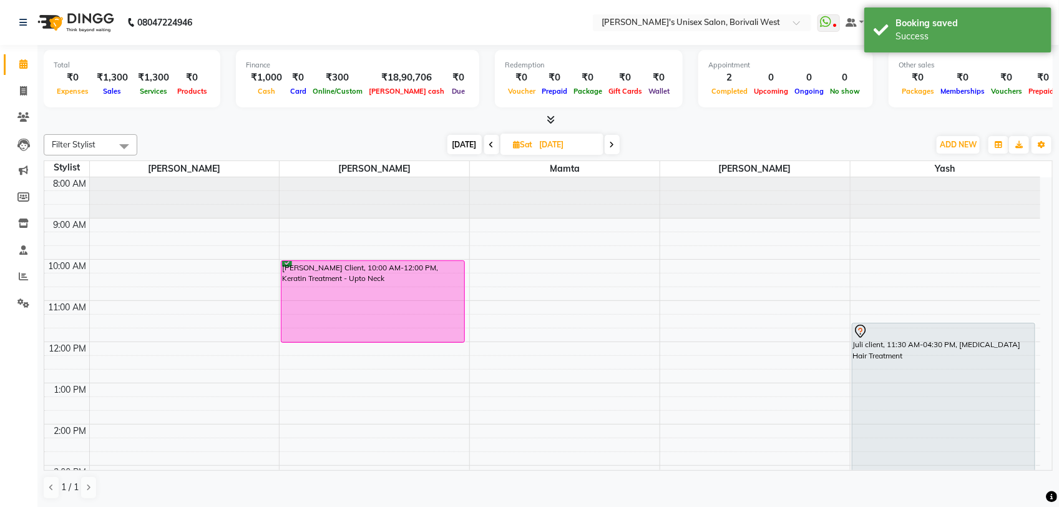
scroll to position [1, 0]
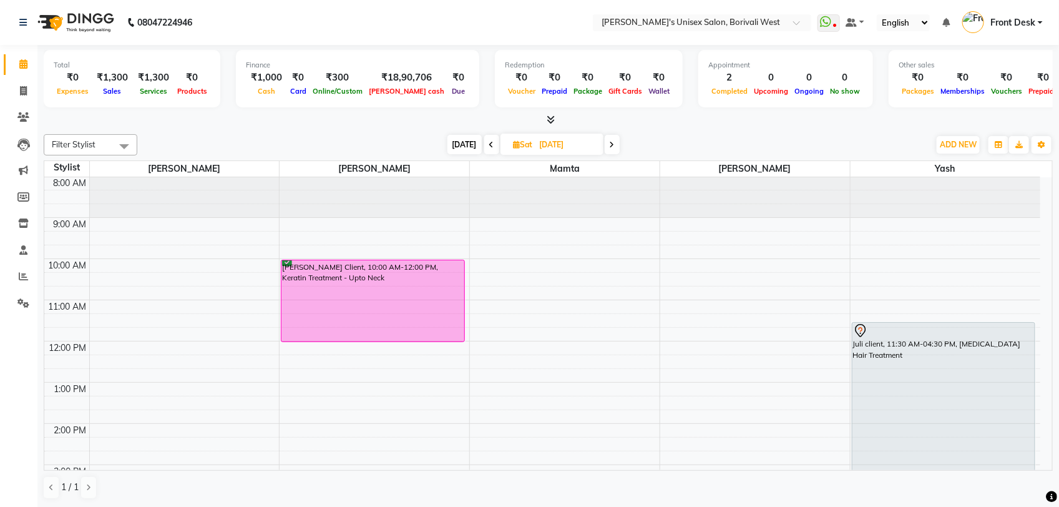
click at [489, 145] on icon at bounding box center [491, 144] width 5 height 7
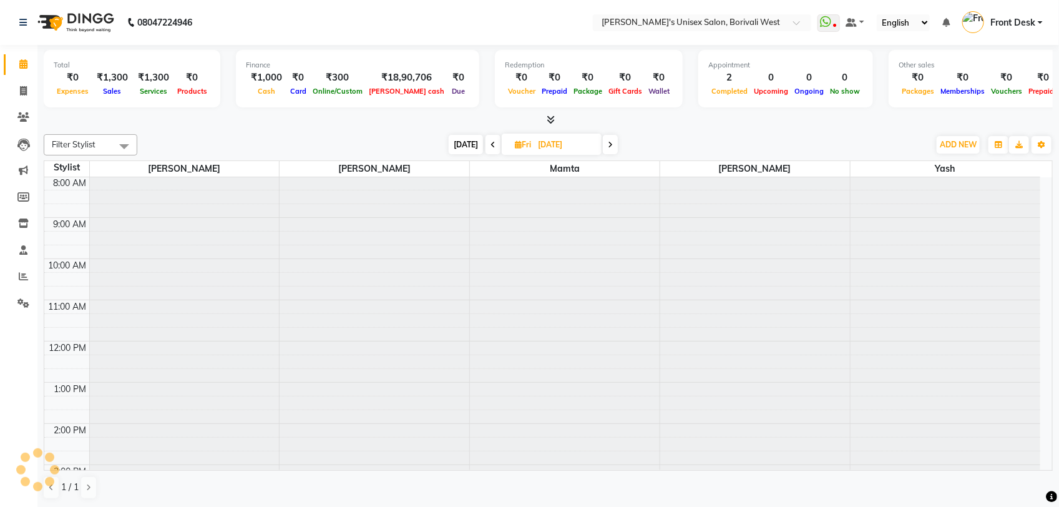
scroll to position [125, 0]
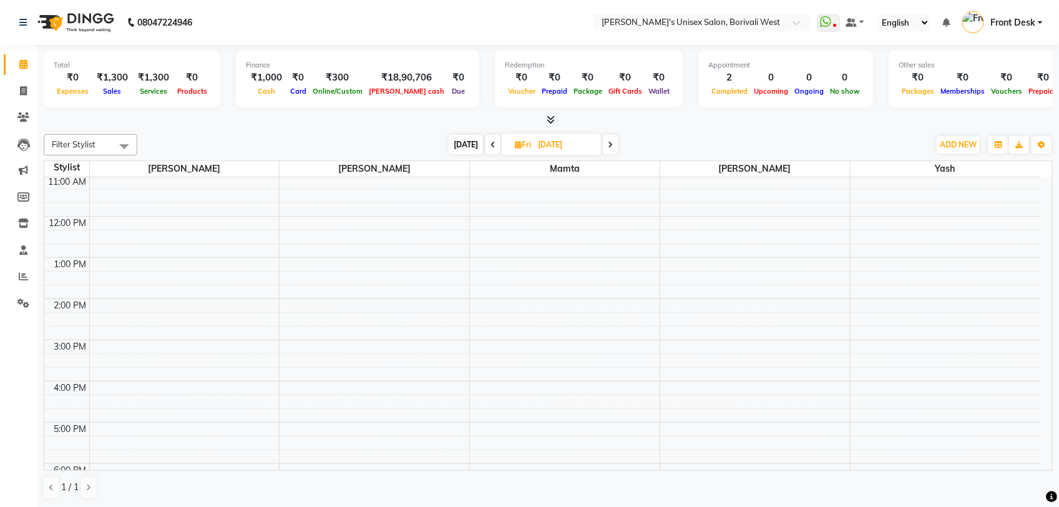
click at [487, 145] on span at bounding box center [492, 144] width 15 height 19
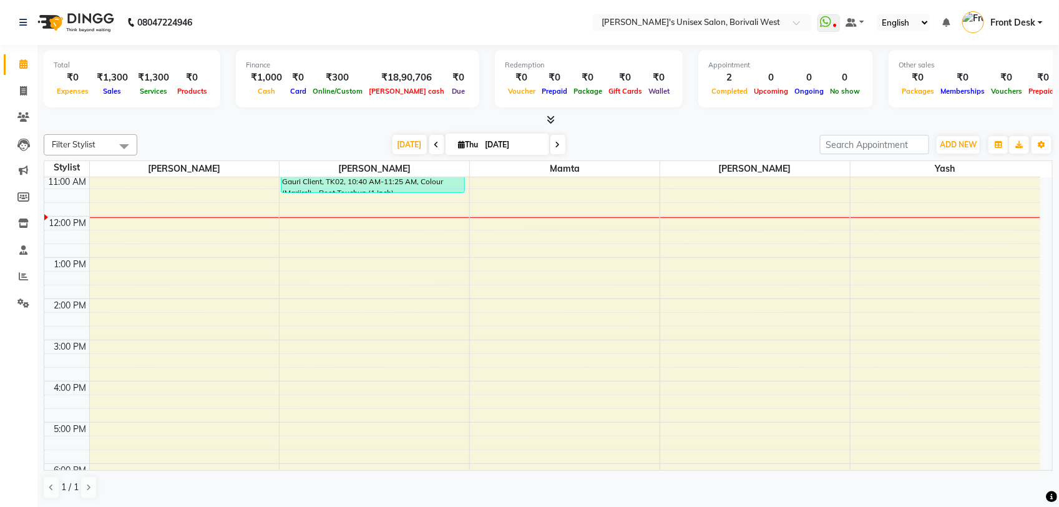
click at [556, 141] on icon at bounding box center [557, 144] width 5 height 7
type input "[DATE]"
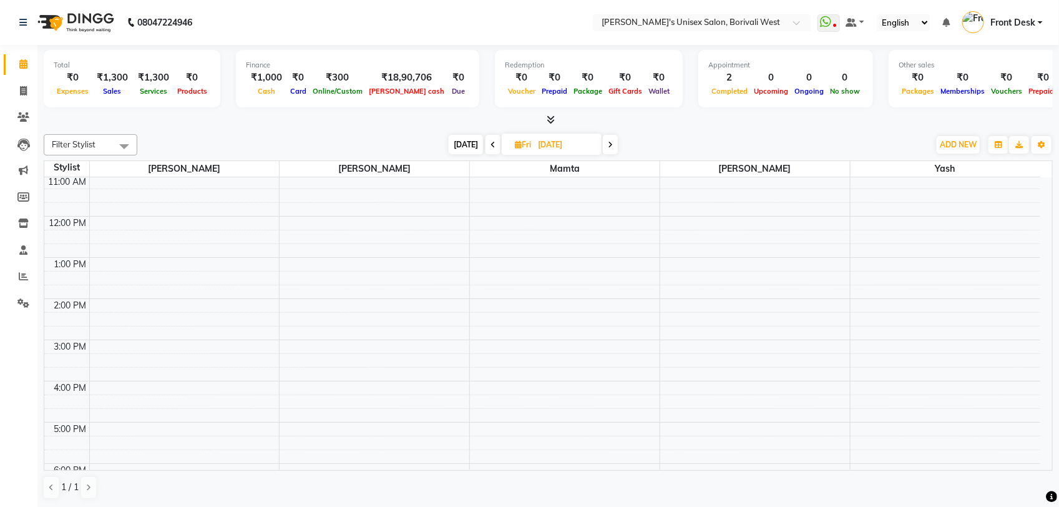
click at [401, 254] on div "8:00 AM 9:00 AM 10:00 AM 11:00 AM 12:00 PM 1:00 PM 2:00 PM 3:00 PM 4:00 PM 5:00…" at bounding box center [542, 360] width 996 height 617
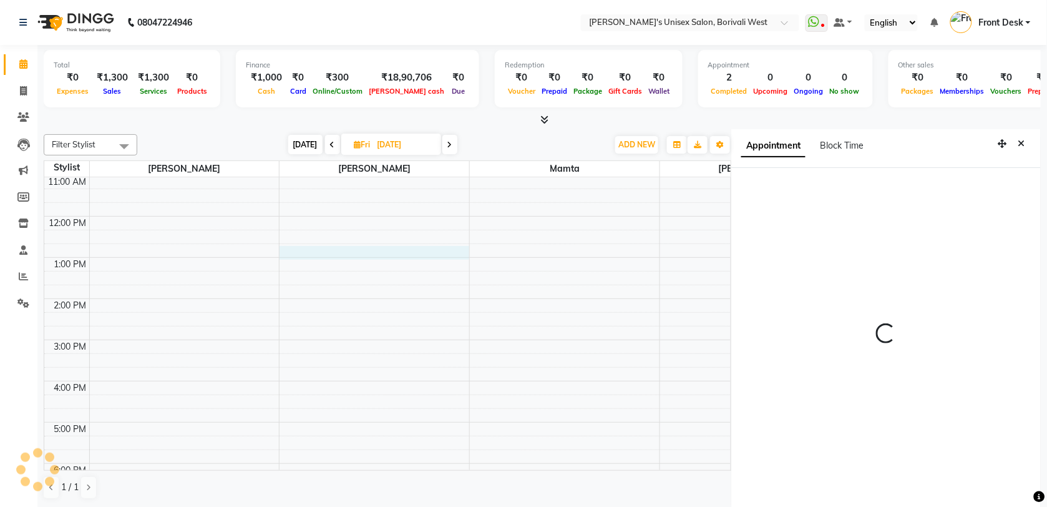
select select "20335"
select select "tentative"
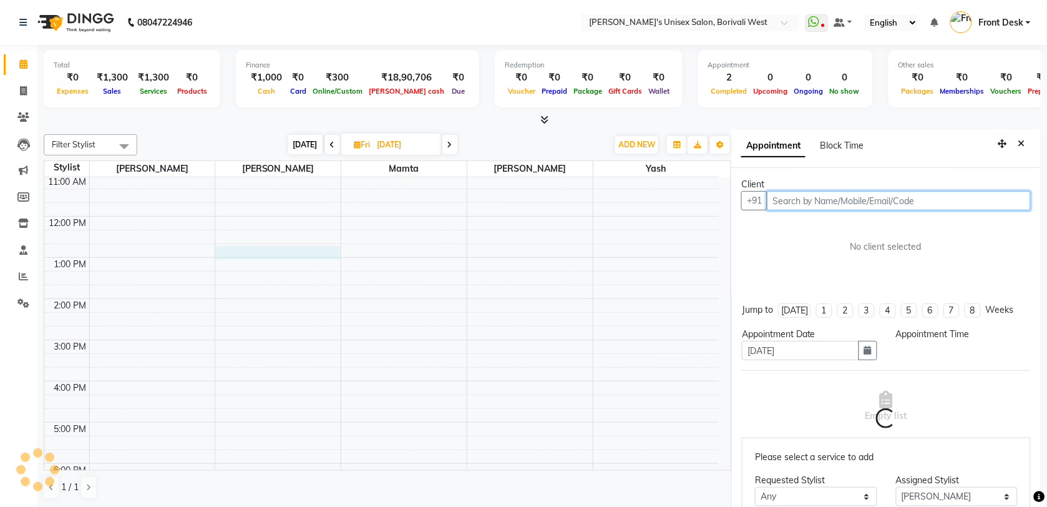
select select "765"
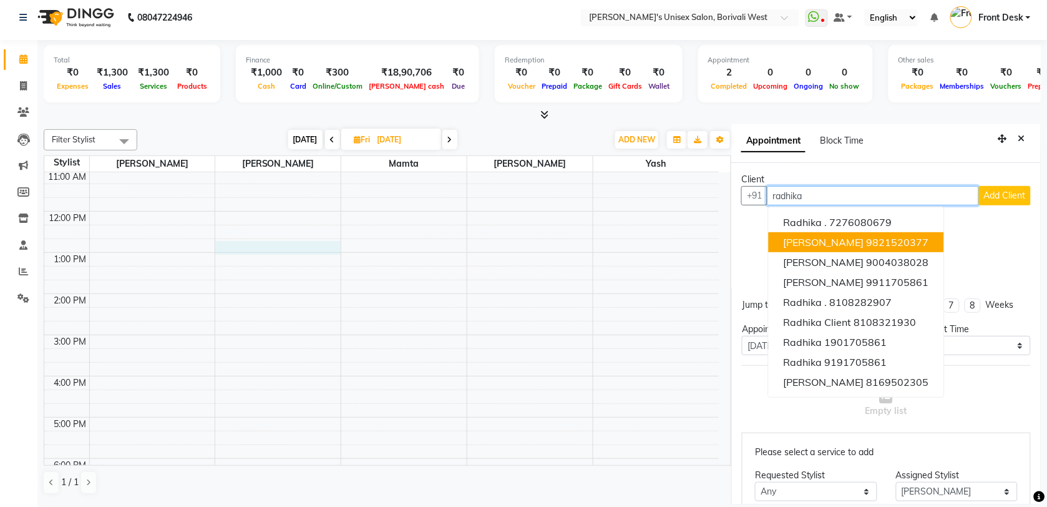
click at [830, 236] on span "[PERSON_NAME]" at bounding box center [824, 242] width 80 height 12
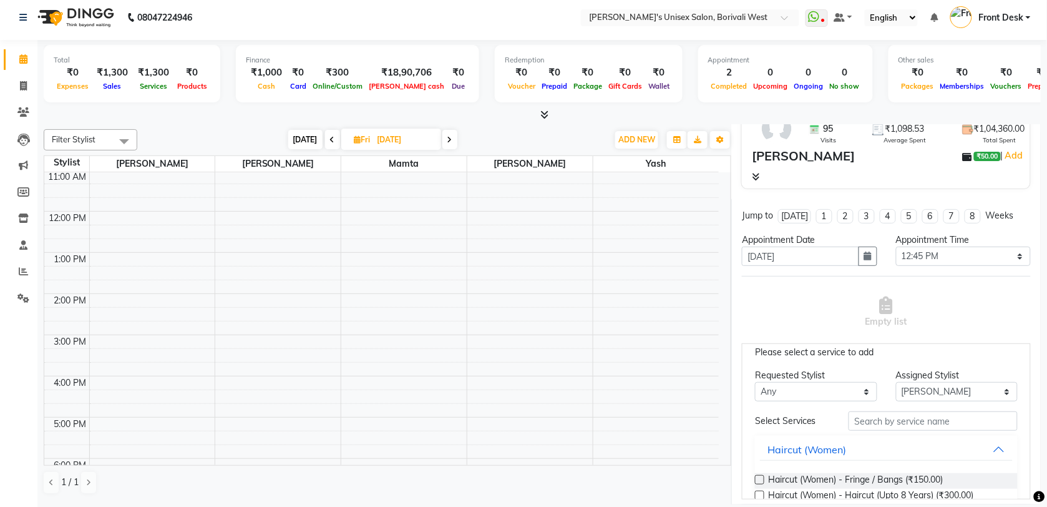
scroll to position [10, 0]
type input "9821520377"
click at [856, 392] on select "Any [PERSON_NAME] [PERSON_NAME]" at bounding box center [816, 391] width 122 height 19
select select "20335"
click at [756, 392] on select "Any [PERSON_NAME] [PERSON_NAME]" at bounding box center [816, 391] width 122 height 19
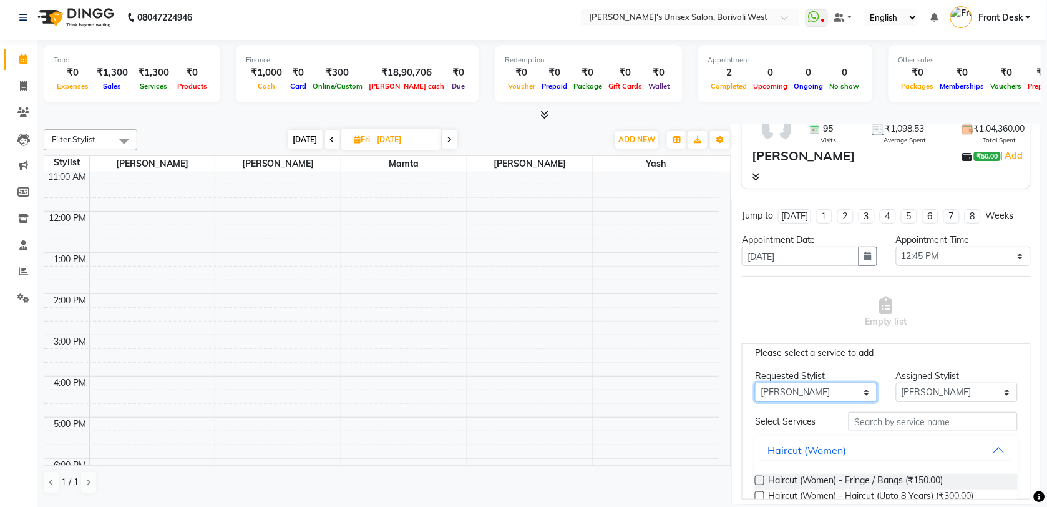
scroll to position [0, 0]
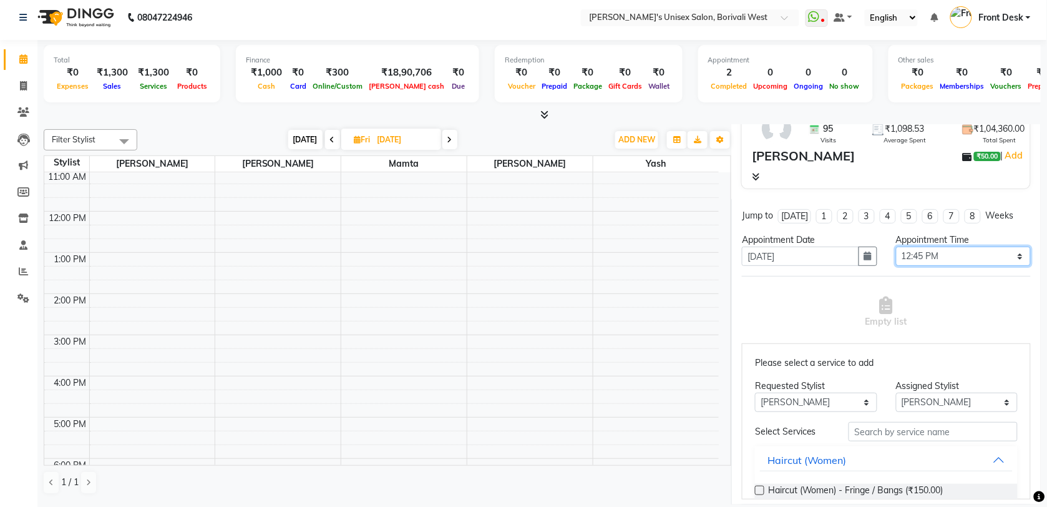
click at [1011, 253] on select "Select 09:00 AM 09:15 AM 09:30 AM 09:45 AM 10:00 AM 10:15 AM 10:30 AM 10:45 AM …" at bounding box center [963, 255] width 135 height 19
click at [896, 246] on select "Select 09:00 AM 09:15 AM 09:30 AM 09:45 AM 10:00 AM 10:15 AM 10:30 AM 10:45 AM …" at bounding box center [963, 255] width 135 height 19
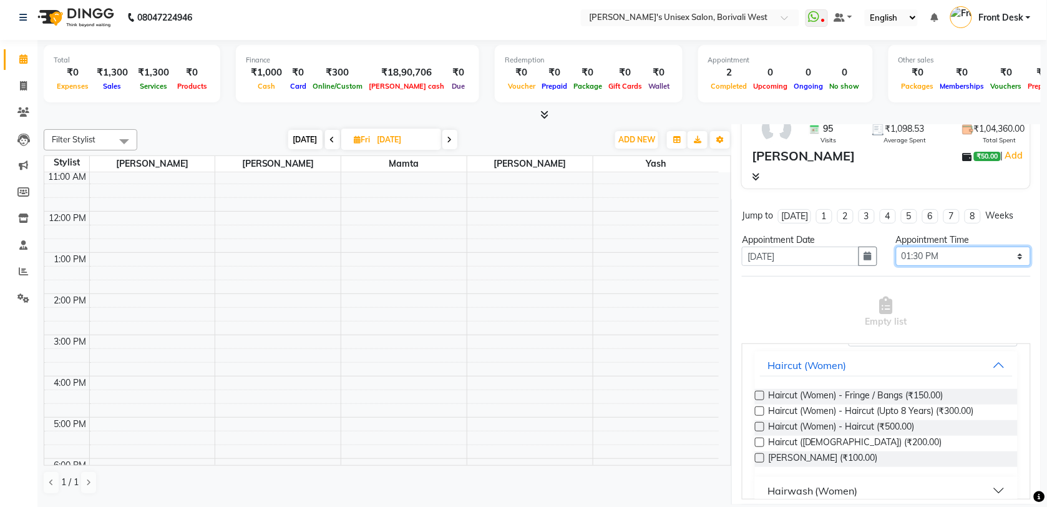
scroll to position [95, 0]
click at [1006, 251] on select "Select 09:00 AM 09:15 AM 09:30 AM 09:45 AM 10:00 AM 10:15 AM 10:30 AM 10:45 AM …" at bounding box center [963, 255] width 135 height 19
select select "840"
click at [896, 246] on select "Select 09:00 AM 09:15 AM 09:30 AM 09:45 AM 10:00 AM 10:15 AM 10:30 AM 10:45 AM …" at bounding box center [963, 255] width 135 height 19
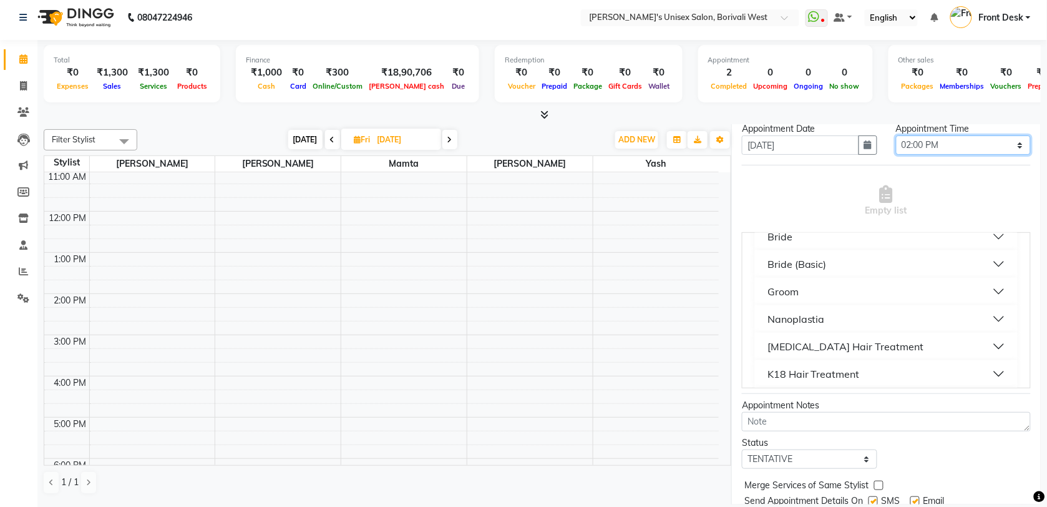
scroll to position [1318, 0]
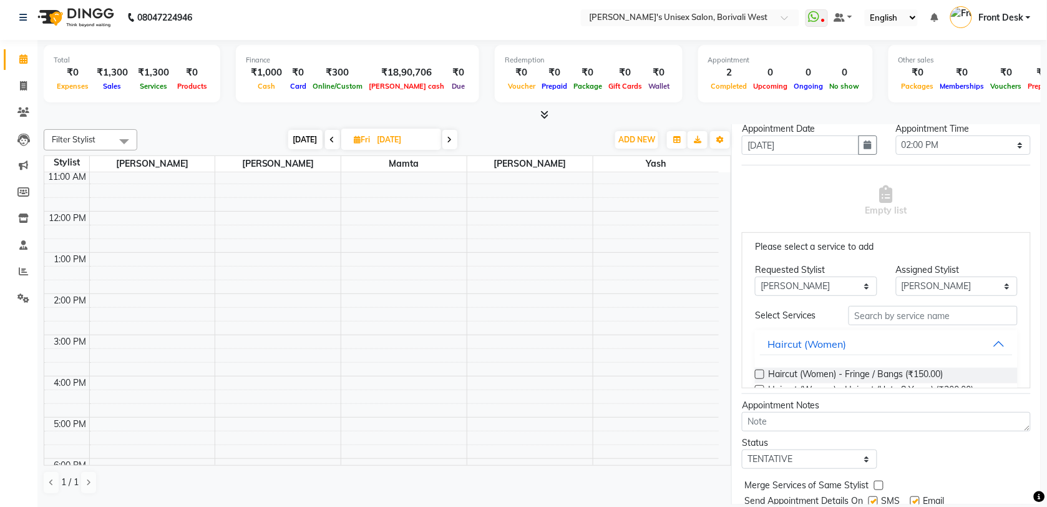
click at [900, 298] on div "Please select a service to add Requested Stylist Any [PERSON_NAME] Mamta [PERSO…" at bounding box center [886, 310] width 289 height 156
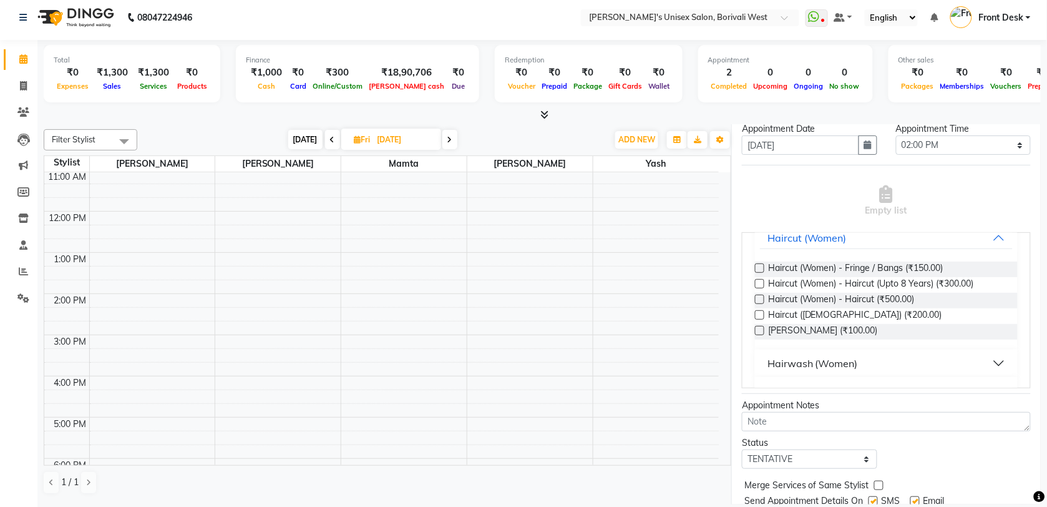
scroll to position [0, 0]
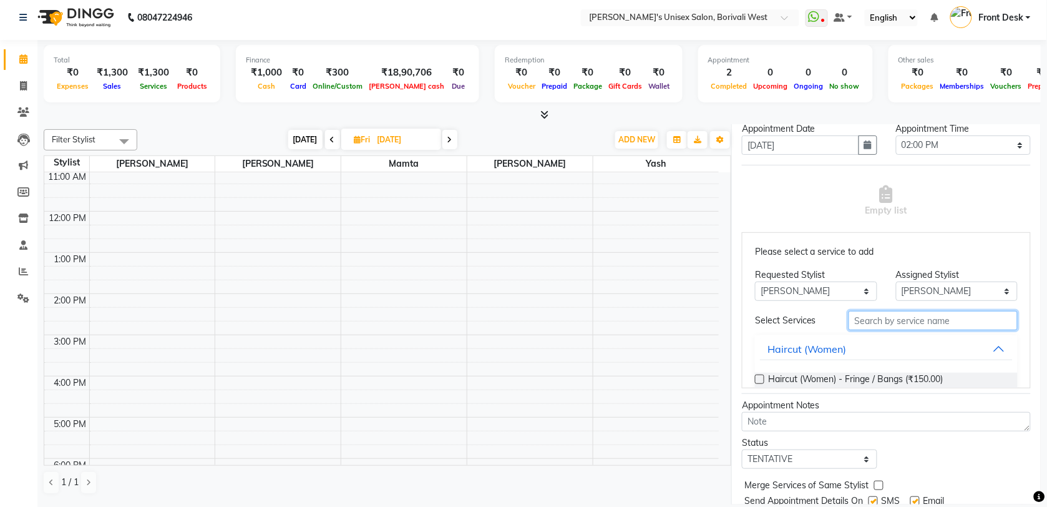
click at [880, 317] on input "text" at bounding box center [932, 320] width 169 height 19
type input "root touchup"
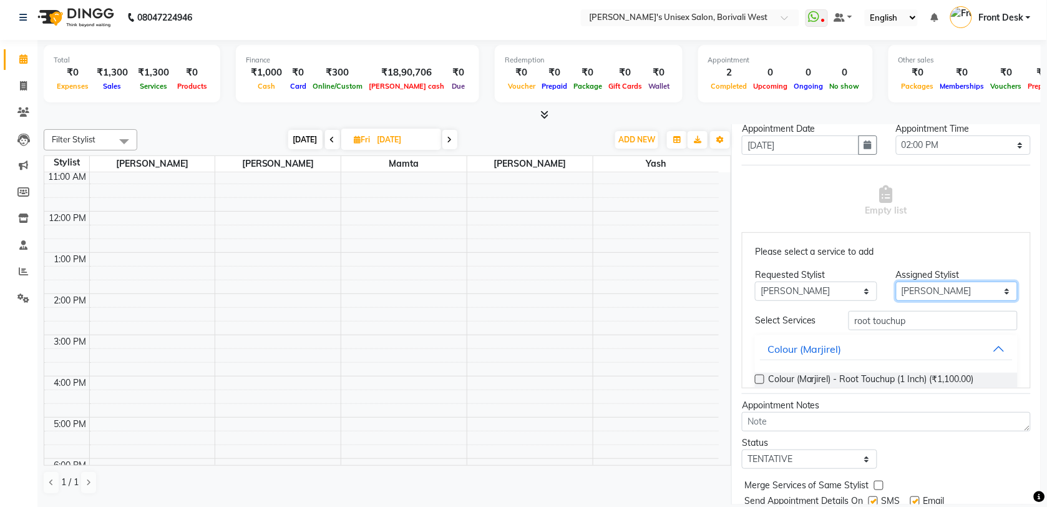
click at [983, 291] on select "Select [PERSON_NAME] Mamta [PERSON_NAME] Yash" at bounding box center [957, 290] width 122 height 19
select select "20336"
click at [896, 282] on select "Select [PERSON_NAME] Mamta [PERSON_NAME] Yash" at bounding box center [957, 290] width 122 height 19
click at [980, 344] on button "Haircut (Women)" at bounding box center [886, 349] width 253 height 22
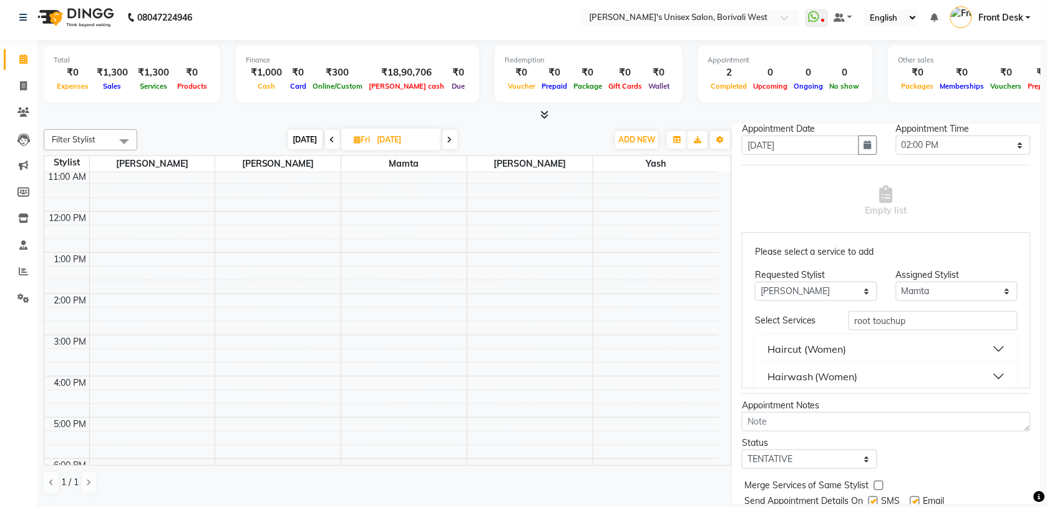
click at [972, 373] on button "Hairwash (Women)" at bounding box center [886, 376] width 253 height 22
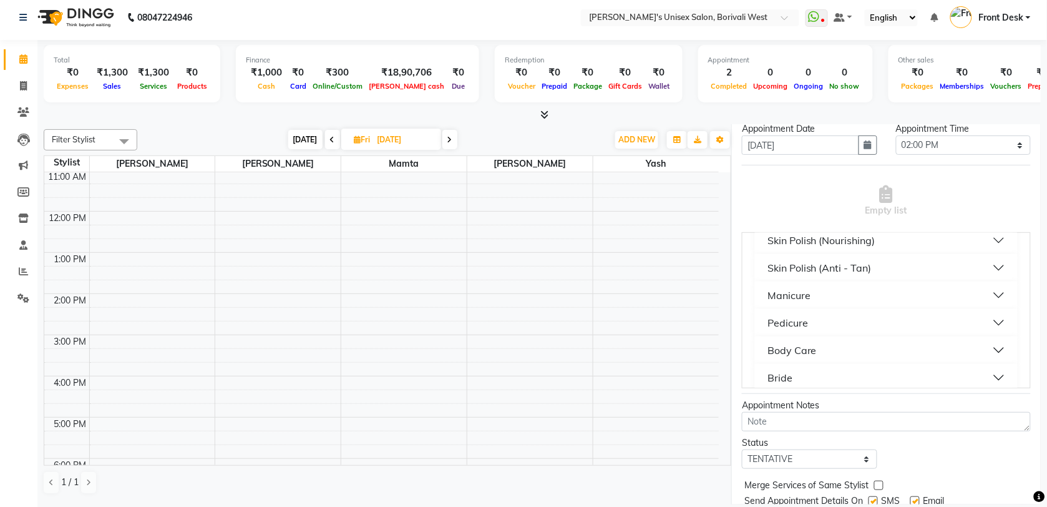
scroll to position [1125, 0]
click at [975, 312] on button "Pedicure" at bounding box center [886, 322] width 253 height 22
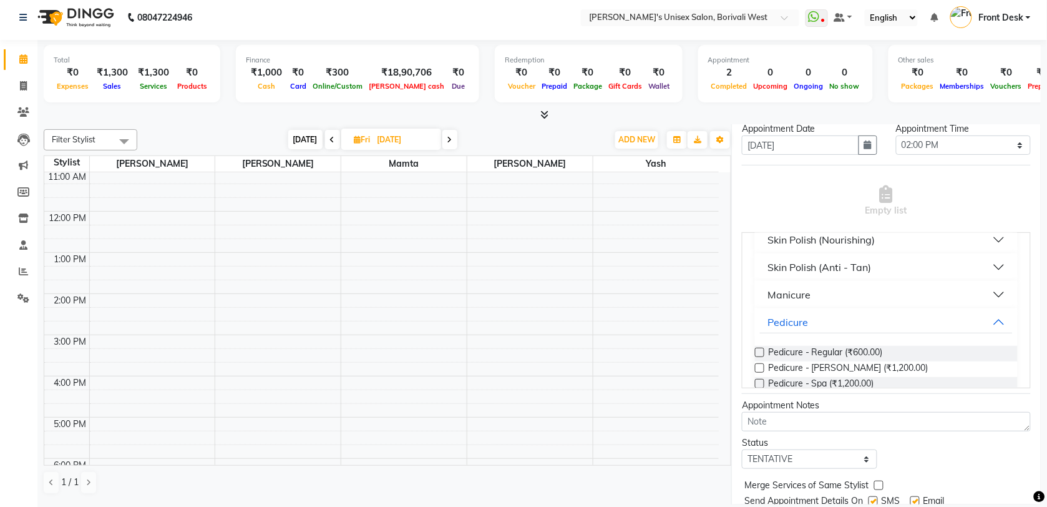
click at [760, 348] on label at bounding box center [759, 352] width 9 height 9
click at [760, 349] on input "checkbox" at bounding box center [759, 353] width 8 height 8
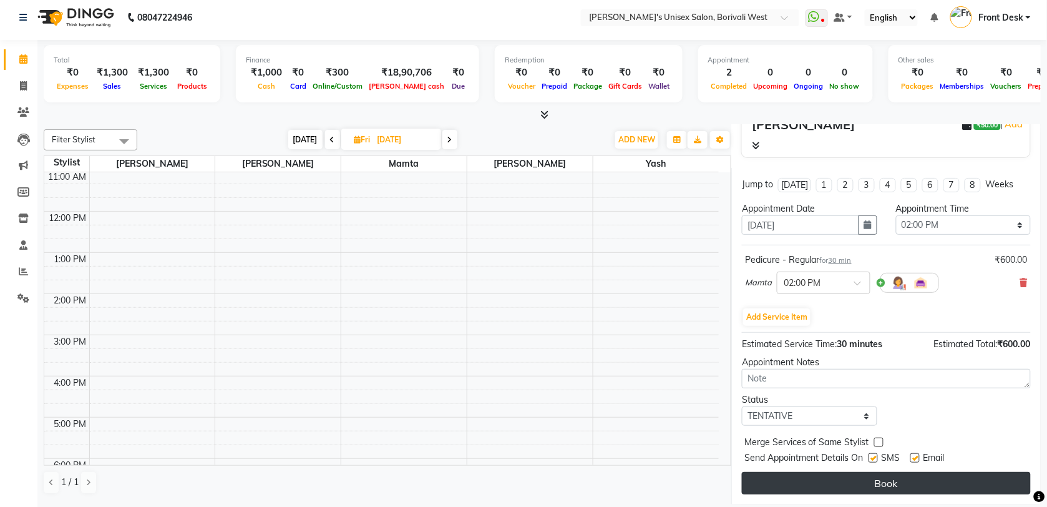
click at [830, 479] on button "Book" at bounding box center [886, 483] width 289 height 22
select select "20335"
select select "20336"
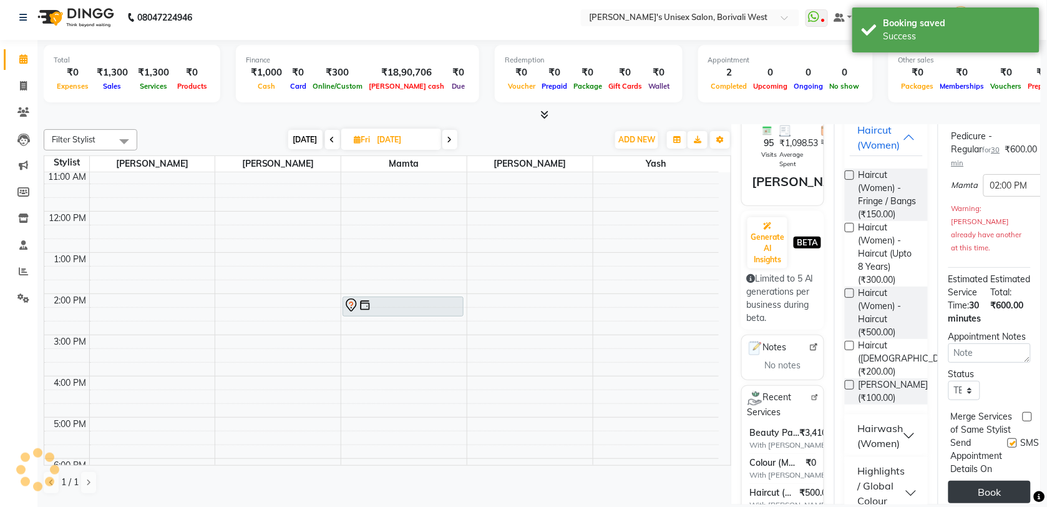
scroll to position [0, 0]
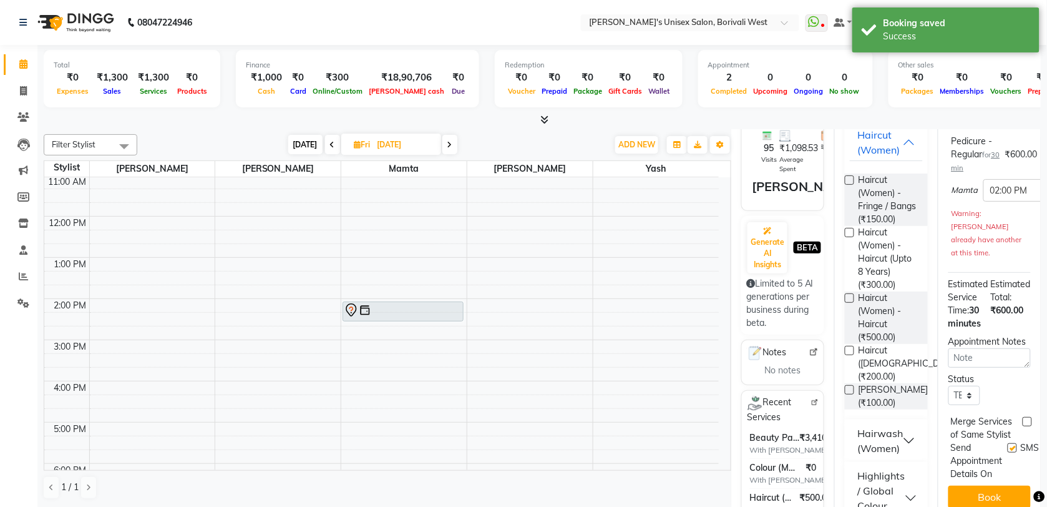
click at [330, 142] on icon at bounding box center [332, 144] width 5 height 7
type input "[DATE]"
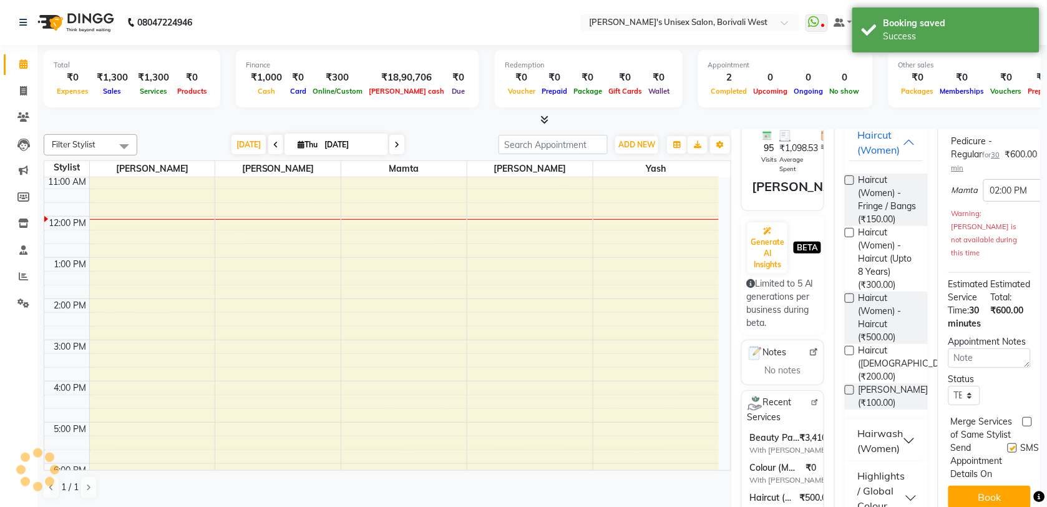
scroll to position [167, 0]
select select "840"
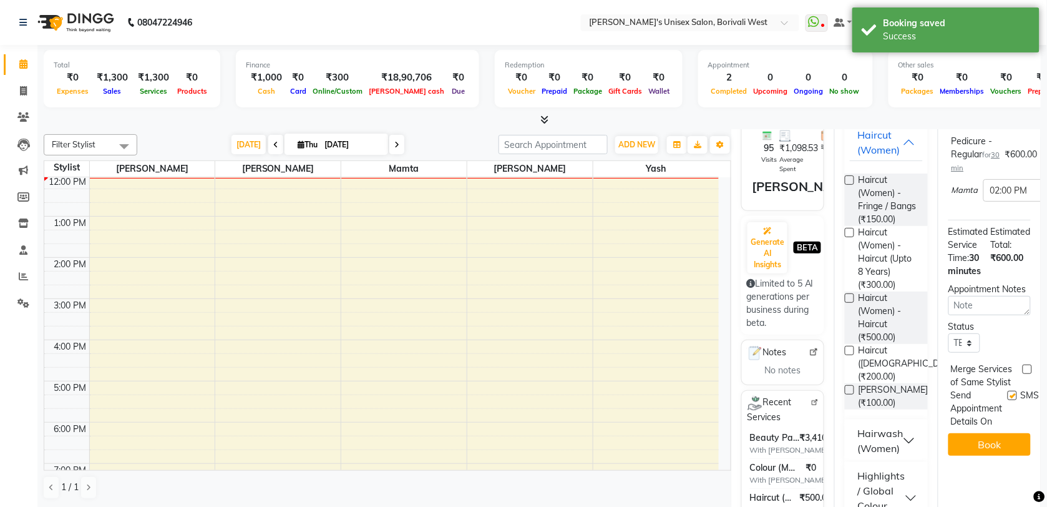
click at [638, 291] on div "8:00 AM 9:00 AM 10:00 AM 11:00 AM 12:00 PM 1:00 PM 2:00 PM 3:00 PM 4:00 PM 5:00…" at bounding box center [381, 319] width 674 height 617
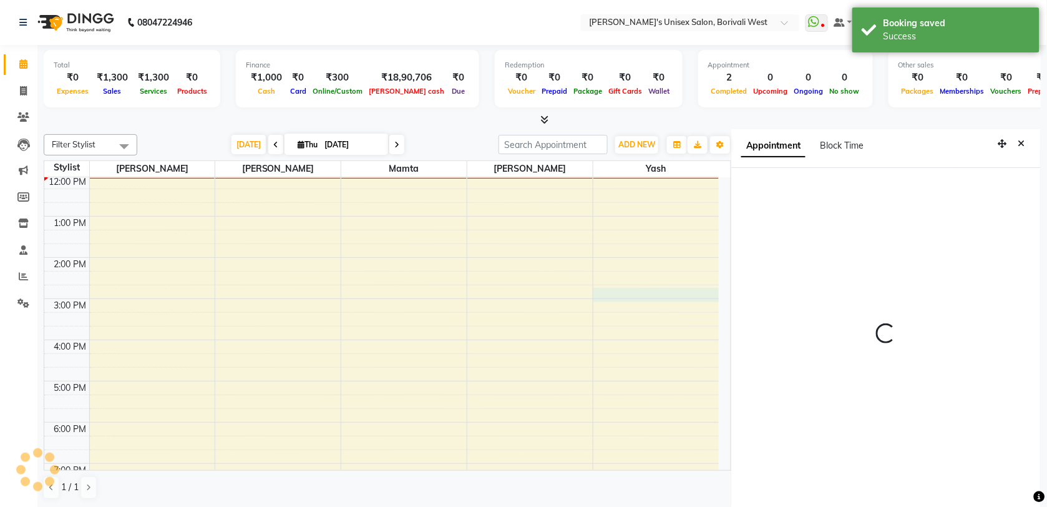
select select "885"
select select "20338"
select select "tentative"
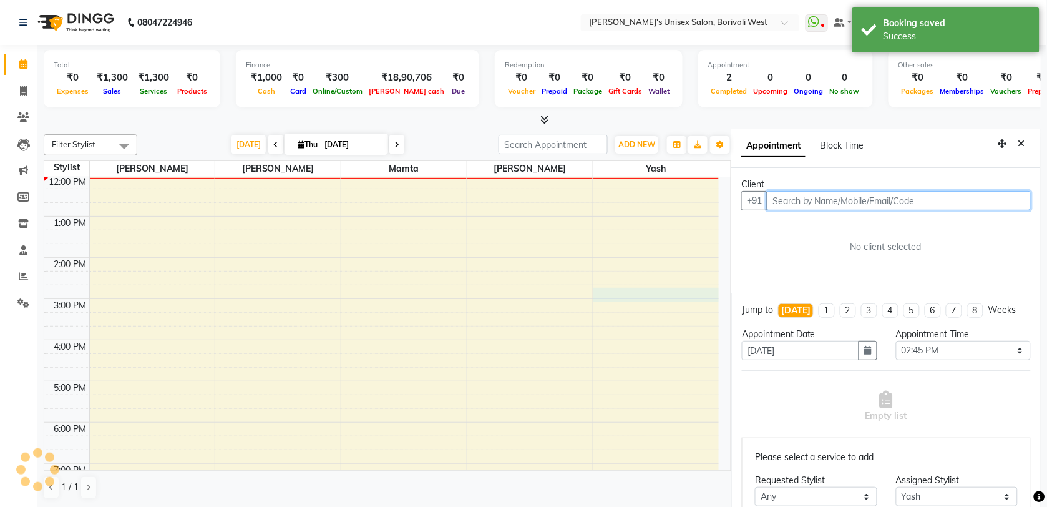
scroll to position [5, 0]
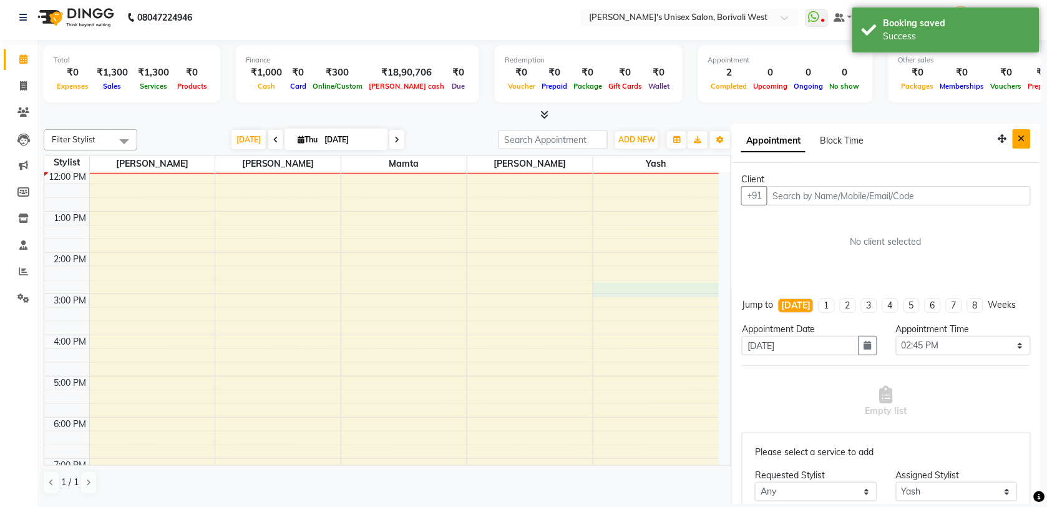
click at [1018, 140] on icon "Close" at bounding box center [1021, 138] width 7 height 9
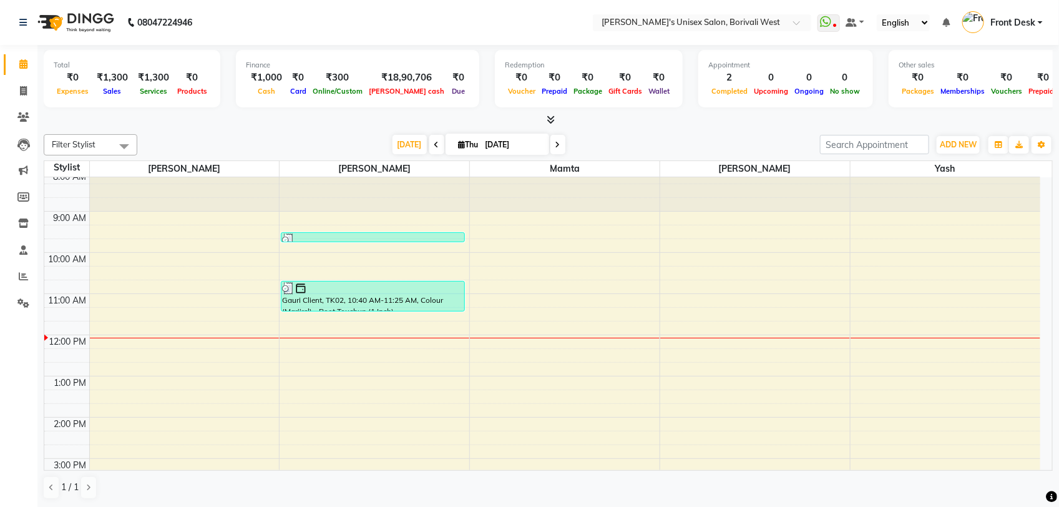
scroll to position [0, 0]
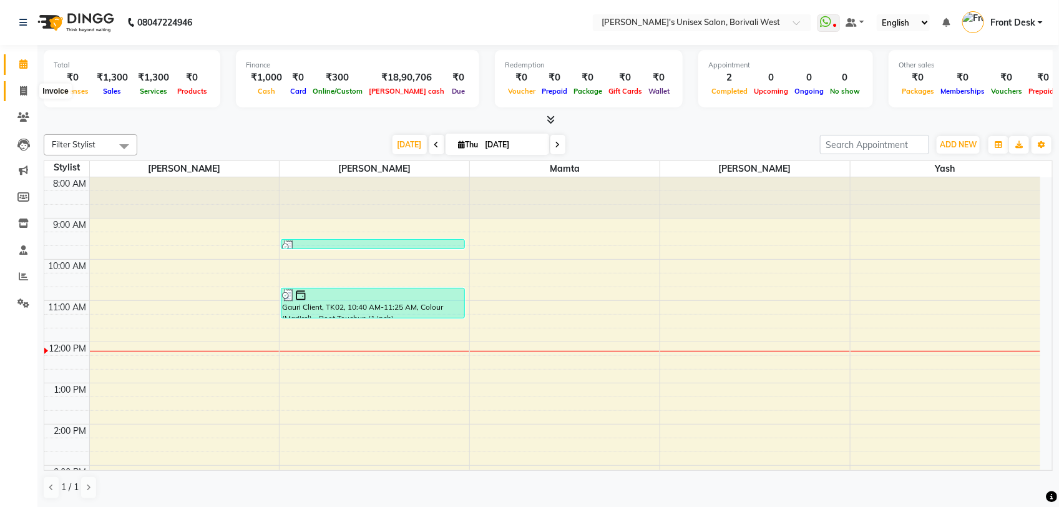
click at [26, 86] on icon at bounding box center [23, 90] width 7 height 9
select select "service"
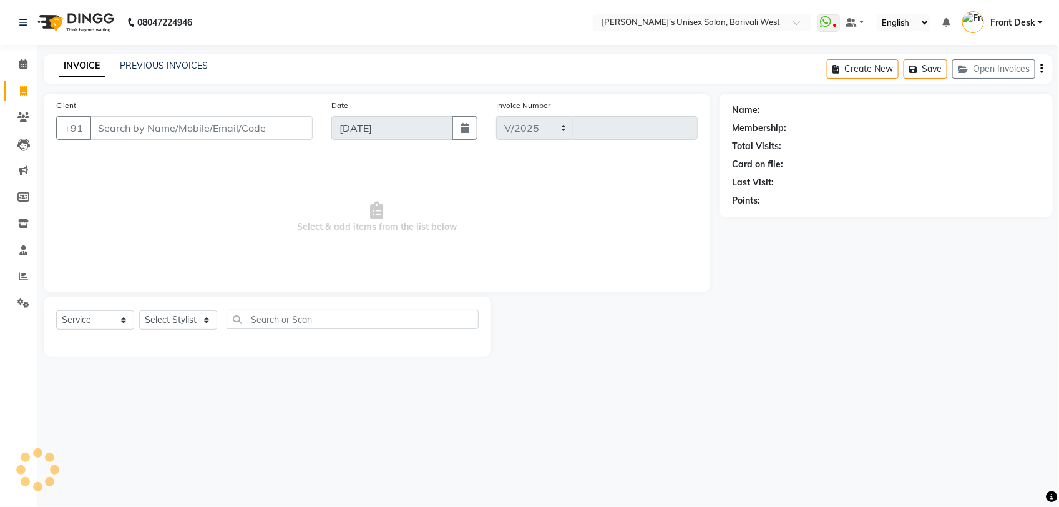
select select "4025"
type input "1001"
click at [203, 319] on select "Select Stylist Front Desk [PERSON_NAME] Mamta [PERSON_NAME] Yash" at bounding box center [178, 319] width 78 height 19
select select "20335"
click at [139, 310] on select "Select Stylist Front Desk [PERSON_NAME] Mamta [PERSON_NAME] Yash" at bounding box center [178, 319] width 78 height 19
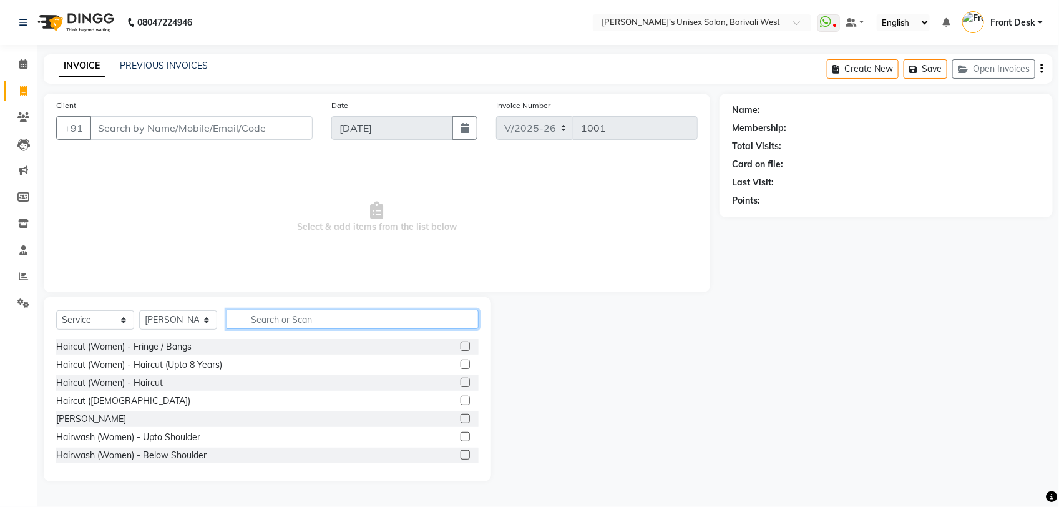
click at [253, 319] on input "text" at bounding box center [352, 318] width 252 height 19
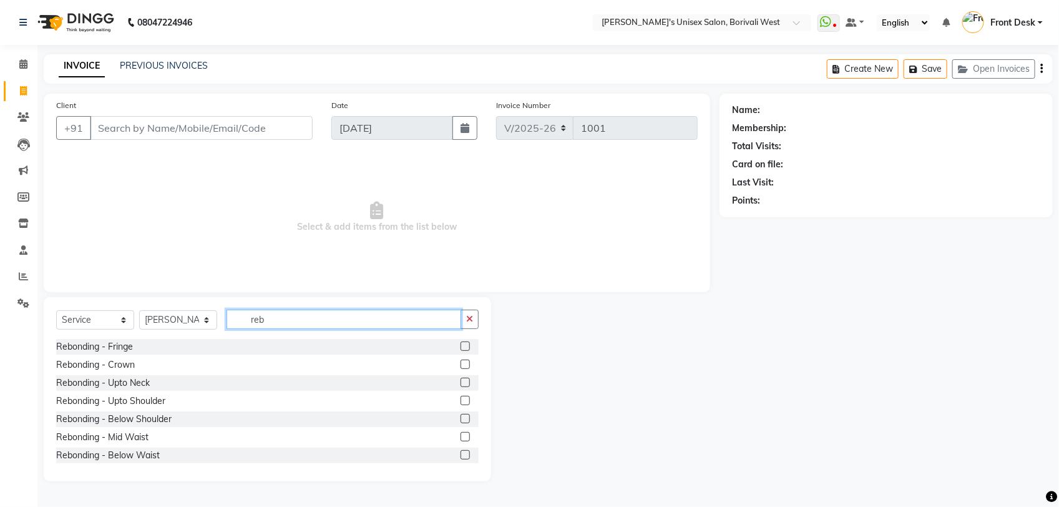
type input "reb"
click at [460, 418] on label at bounding box center [464, 418] width 9 height 9
click at [460, 418] on input "checkbox" at bounding box center [464, 419] width 8 height 8
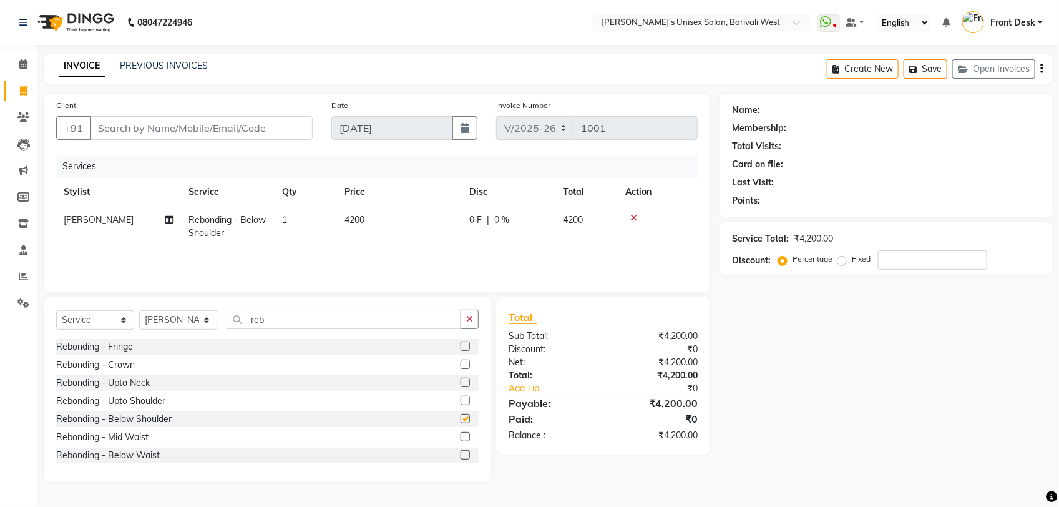
checkbox input "false"
click at [633, 213] on icon at bounding box center [633, 217] width 7 height 9
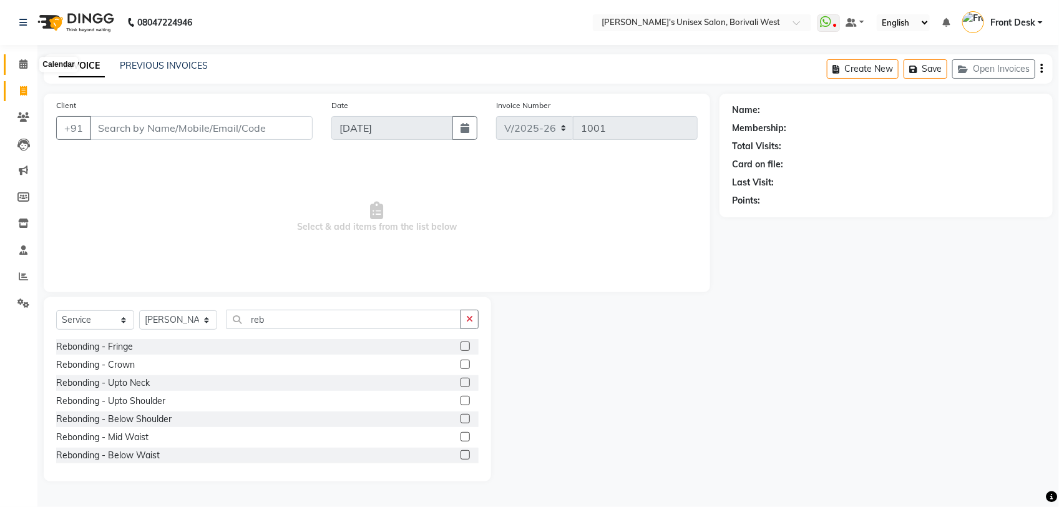
click at [17, 66] on span at bounding box center [23, 64] width 22 height 14
